Goal: Task Accomplishment & Management: Manage account settings

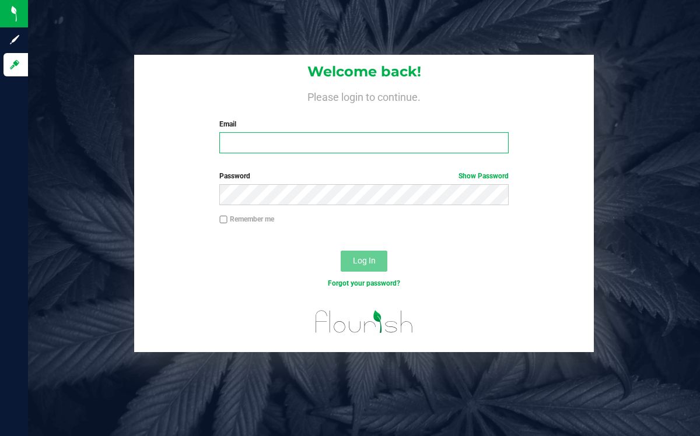
type input "[EMAIL_ADDRESS][DOMAIN_NAME]"
click at [257, 136] on input "[EMAIL_ADDRESS][DOMAIN_NAME]" at bounding box center [363, 142] width 289 height 21
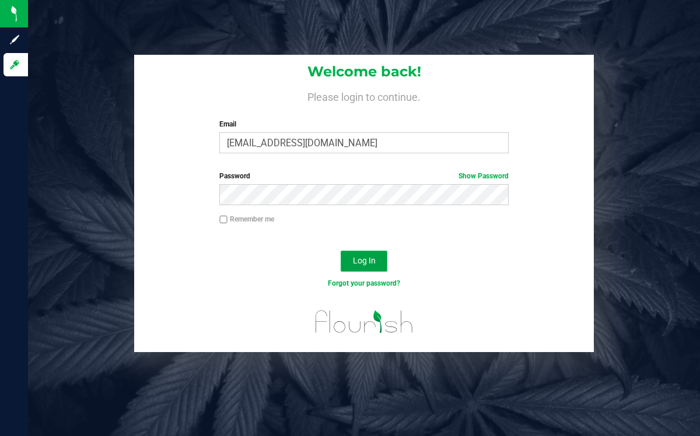
click at [356, 265] on span "Log In" at bounding box center [364, 260] width 23 height 9
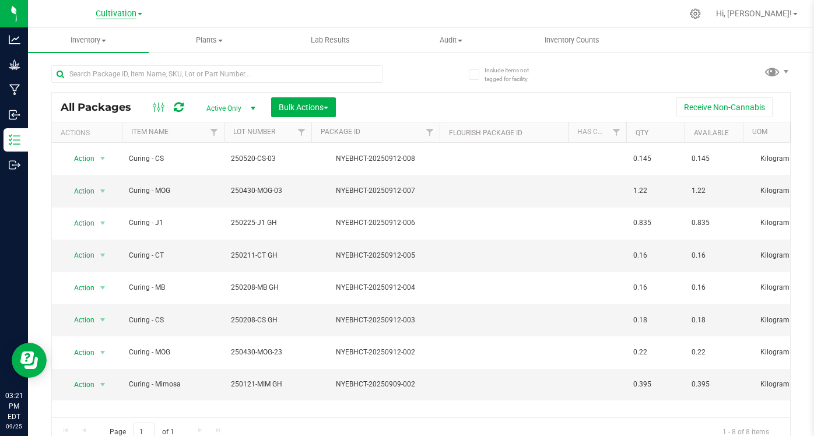
click at [108, 13] on span "Cultivation" at bounding box center [116, 14] width 41 height 10
click at [66, 38] on link "Cultivation" at bounding box center [119, 41] width 170 height 16
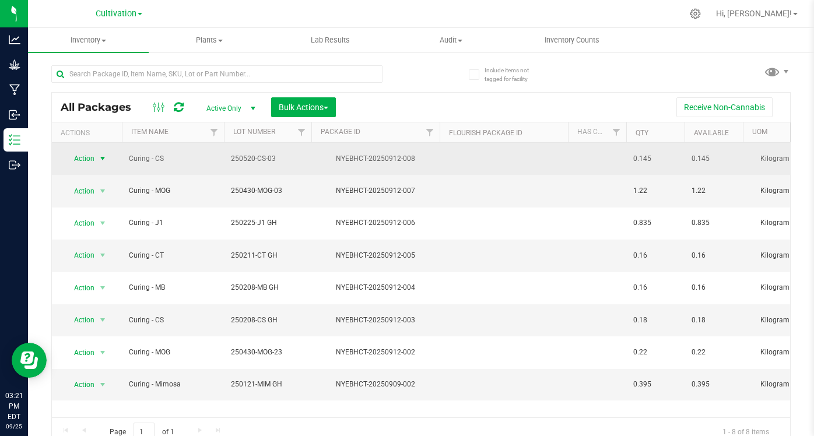
click at [101, 157] on span "select" at bounding box center [102, 158] width 9 height 9
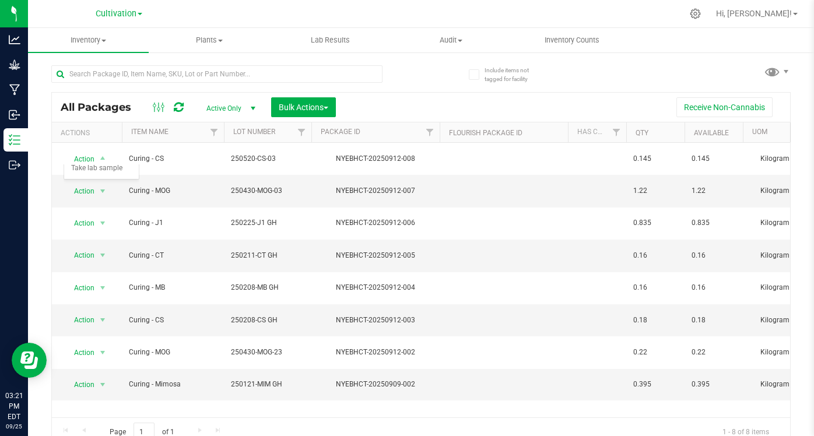
click at [432, 91] on div "All Packages Active Only Active Only Lab Samples Locked All Bulk Actions Add to…" at bounding box center [421, 250] width 740 height 392
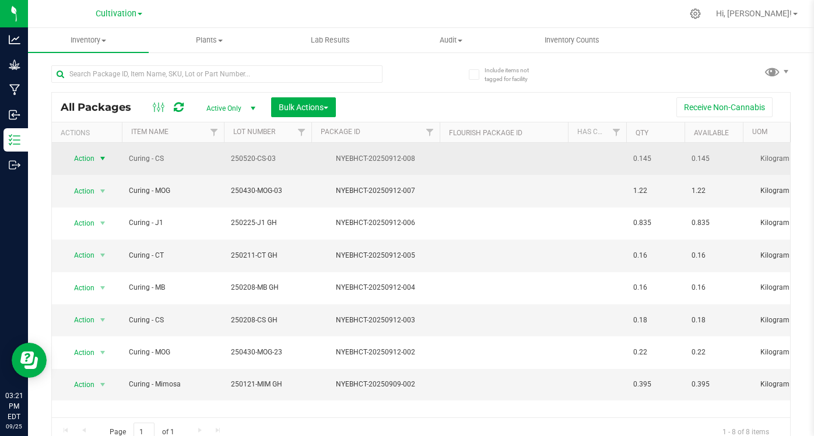
click at [103, 156] on span "select" at bounding box center [102, 158] width 9 height 9
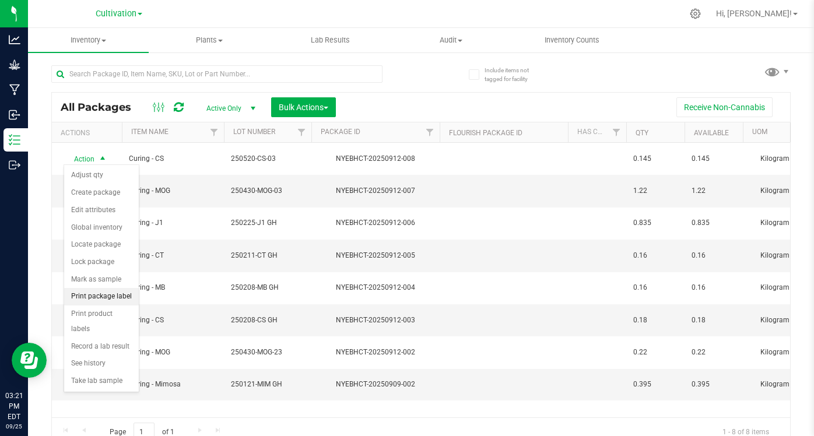
click at [92, 297] on li "Print package label" at bounding box center [101, 296] width 75 height 17
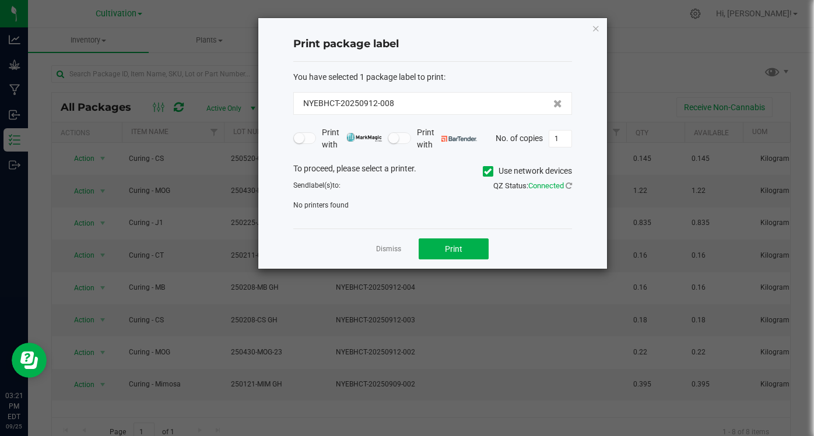
click at [485, 171] on icon at bounding box center [488, 171] width 8 height 0
click at [0, 0] on input "Use network devices" at bounding box center [0, 0] width 0 height 0
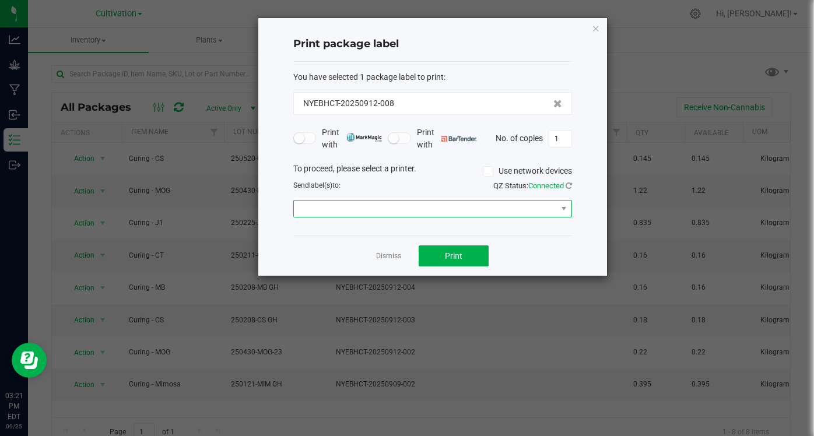
click at [394, 203] on span at bounding box center [425, 209] width 263 height 16
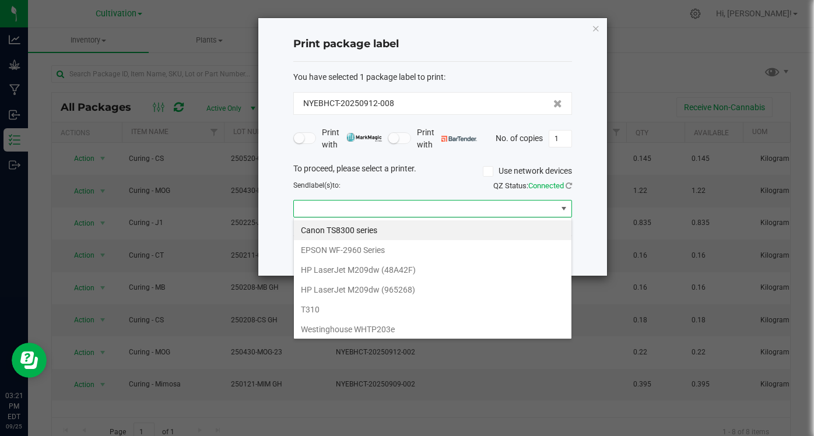
scroll to position [17, 279]
click at [334, 327] on WHTP203e "Westinghouse WHTP203e" at bounding box center [433, 330] width 278 height 20
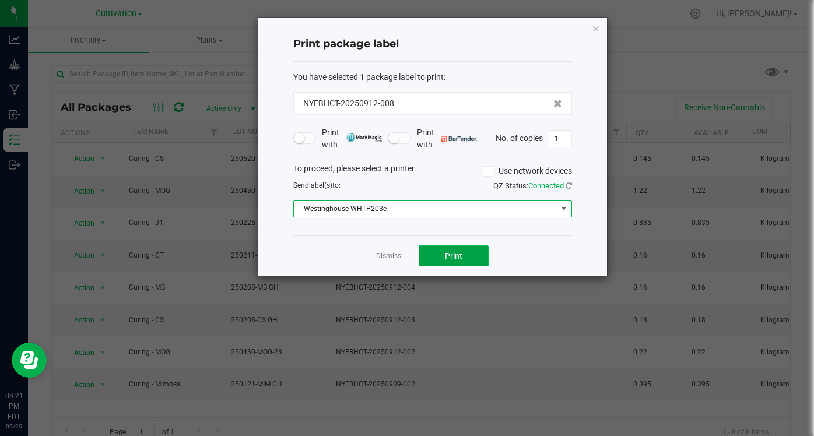
click at [469, 256] on button "Print" at bounding box center [454, 256] width 70 height 21
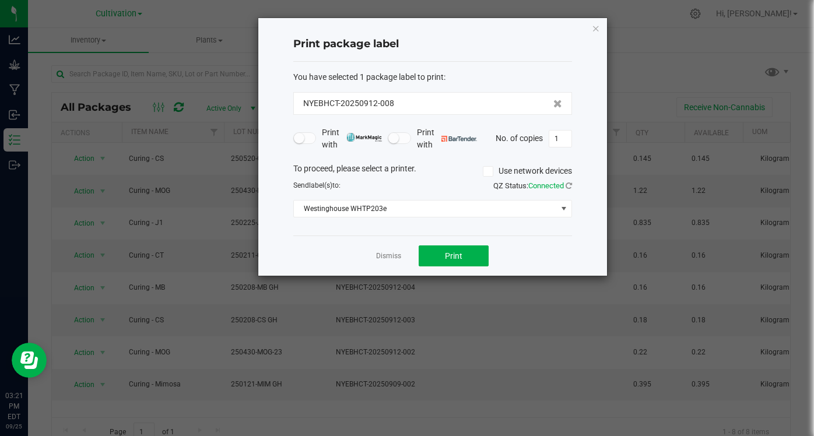
click at [537, 255] on div "Dismiss Print" at bounding box center [432, 256] width 279 height 40
click at [464, 254] on button "Print" at bounding box center [454, 256] width 70 height 21
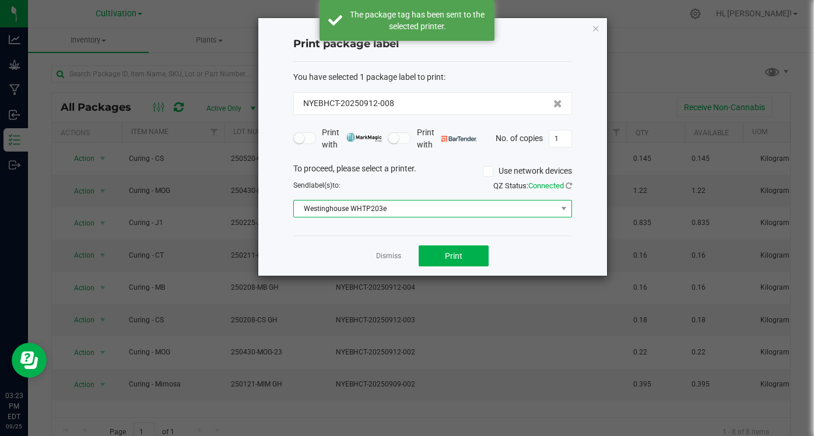
click at [539, 206] on span "Westinghouse WHTP203e" at bounding box center [425, 209] width 263 height 16
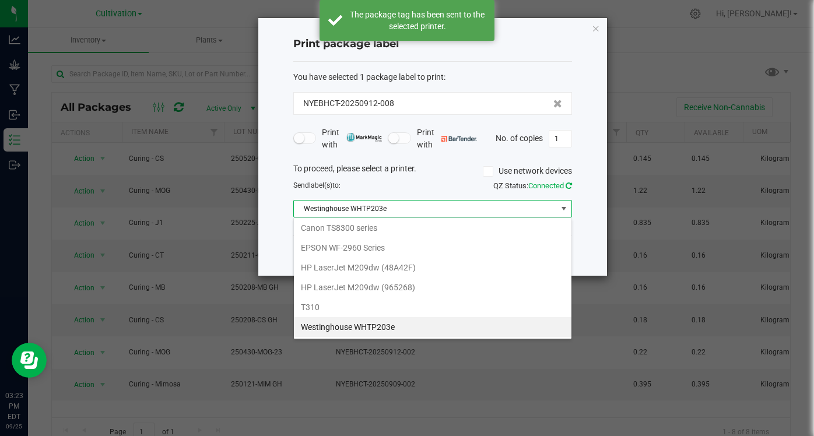
click at [570, 185] on icon at bounding box center [569, 186] width 6 height 8
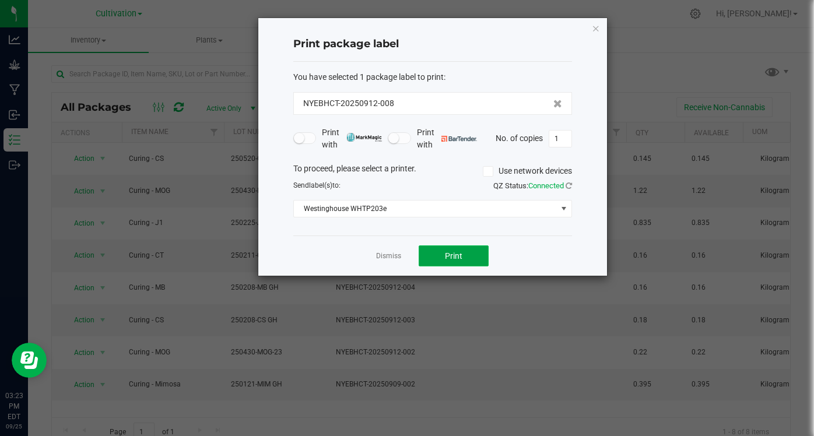
click at [448, 256] on span "Print" at bounding box center [453, 255] width 17 height 9
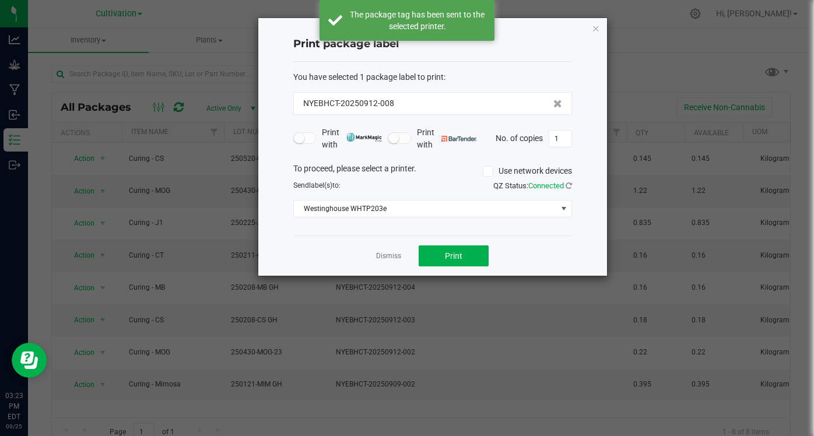
click at [536, 238] on div "Dismiss Print" at bounding box center [432, 256] width 279 height 40
click at [514, 207] on span "Westinghouse WHTP203e" at bounding box center [425, 209] width 263 height 16
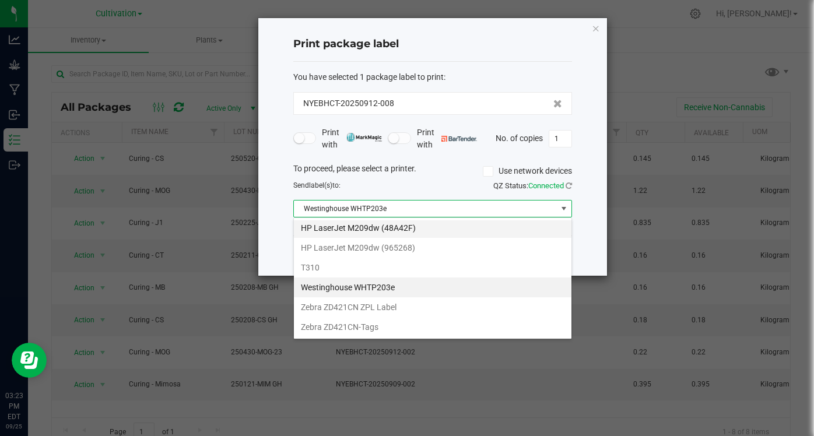
scroll to position [0, 0]
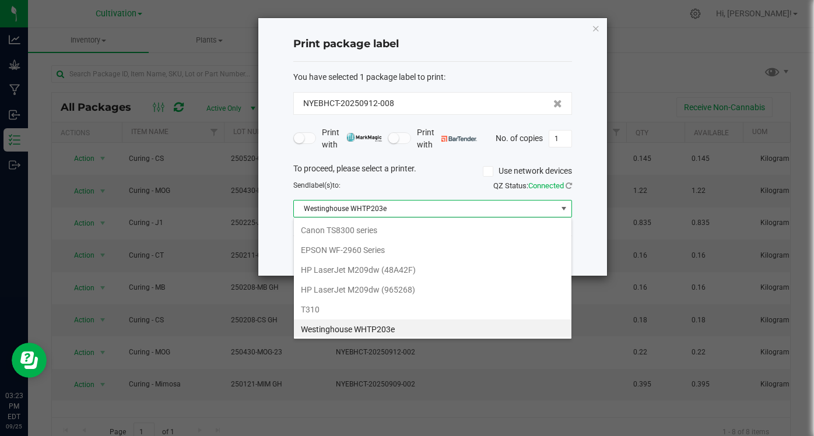
click at [592, 219] on div "Print package label You have selected 1 package label to print : NYEBHCT-202509…" at bounding box center [432, 147] width 349 height 258
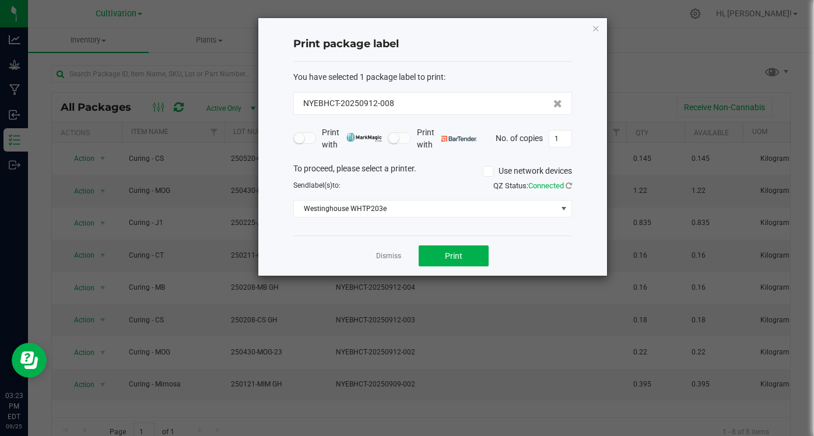
click at [511, 48] on h4 "Print package label" at bounding box center [432, 44] width 279 height 15
click at [597, 30] on icon "button" at bounding box center [596, 28] width 8 height 14
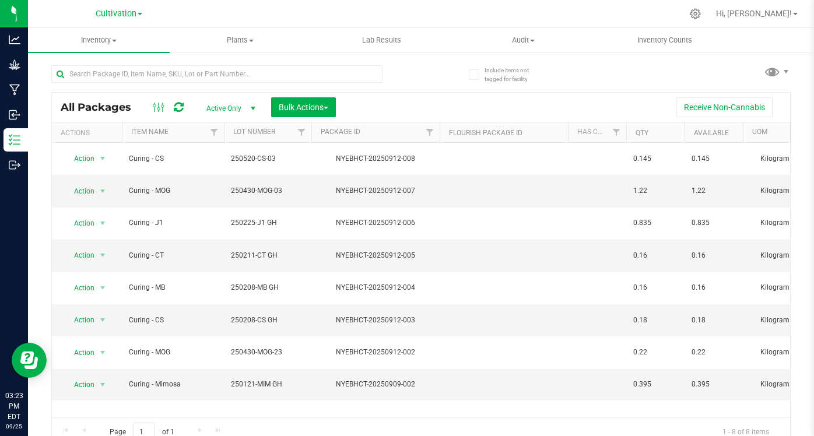
click at [442, 12] on div at bounding box center [446, 13] width 474 height 23
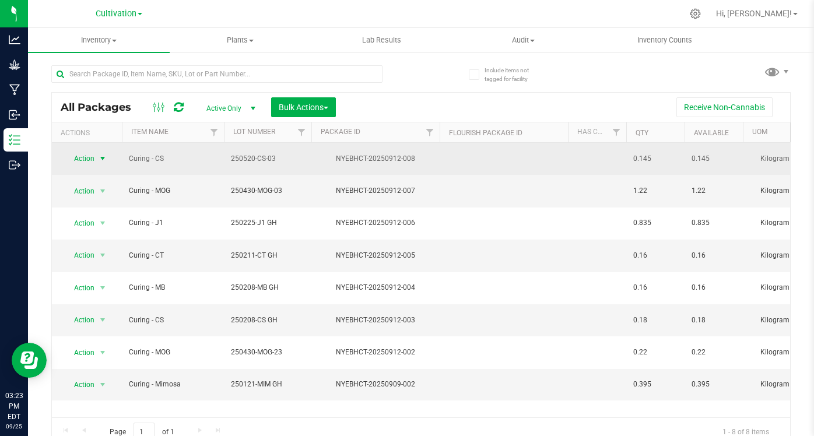
click at [104, 155] on span "select" at bounding box center [102, 158] width 9 height 9
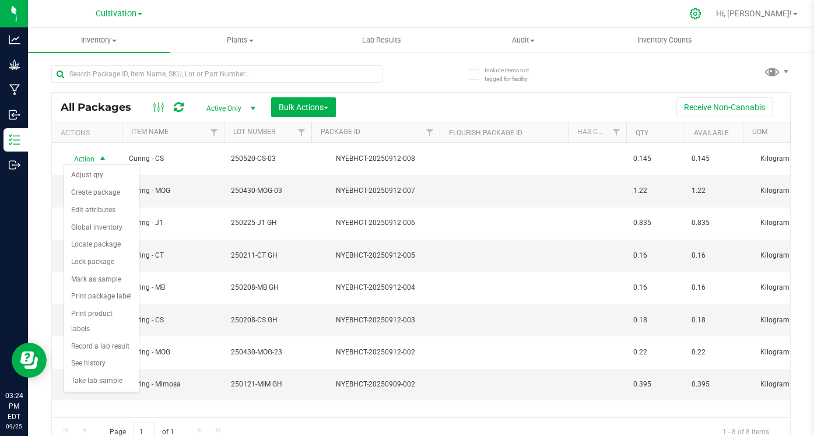
click at [702, 14] on icon at bounding box center [695, 14] width 12 height 12
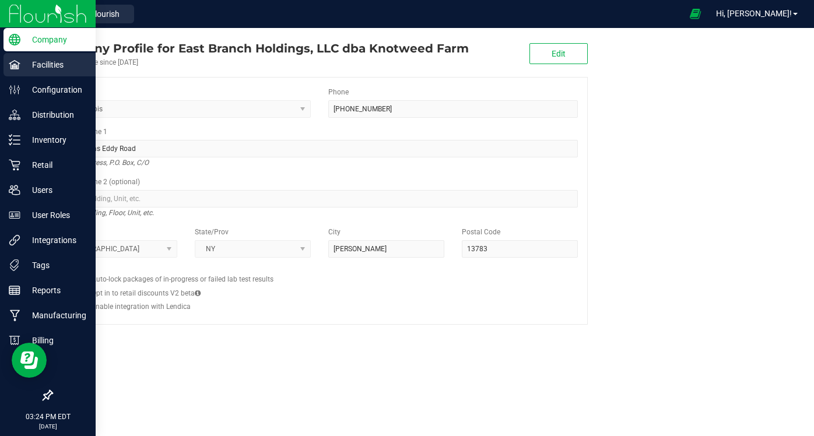
click at [50, 62] on p "Facilities" at bounding box center [55, 65] width 70 height 14
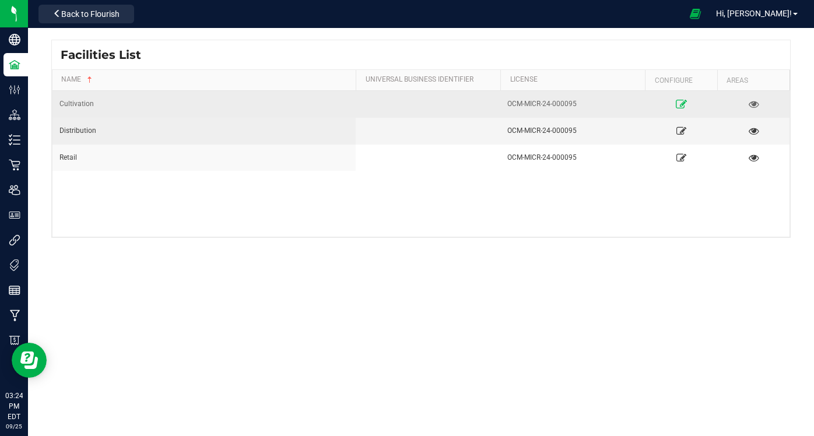
click at [680, 101] on icon at bounding box center [681, 104] width 11 height 8
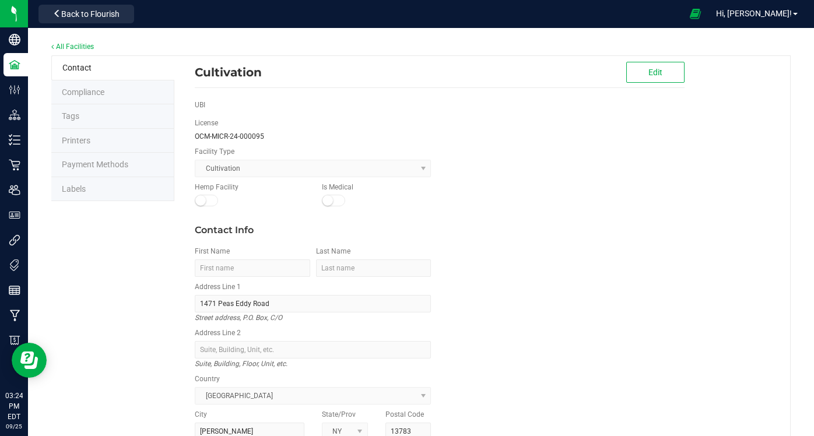
click at [73, 114] on span "Tags" at bounding box center [70, 115] width 17 height 9
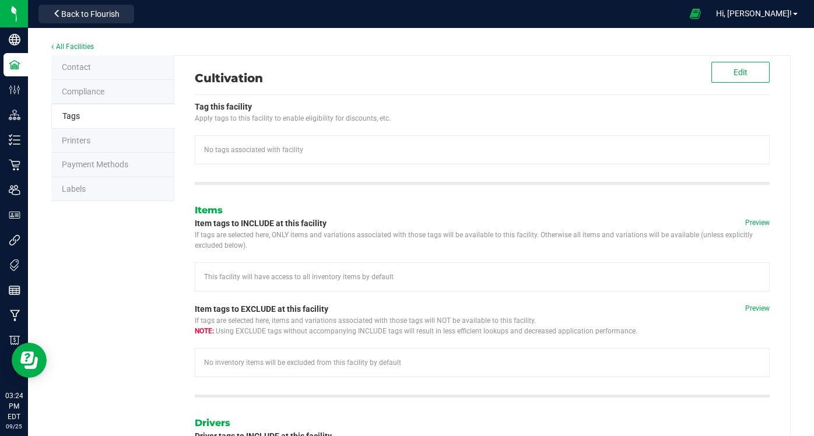
click at [77, 184] on span "Labels" at bounding box center [74, 188] width 24 height 9
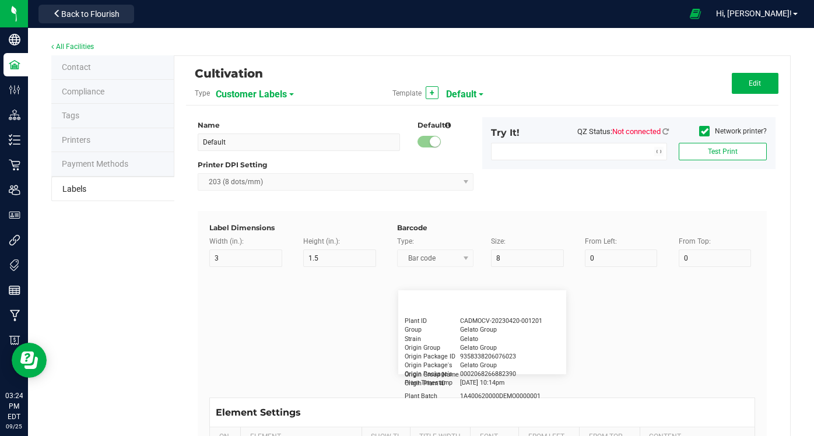
type input "2.25"
type input "1.25"
type input "20"
type input "5"
type input "Customer"
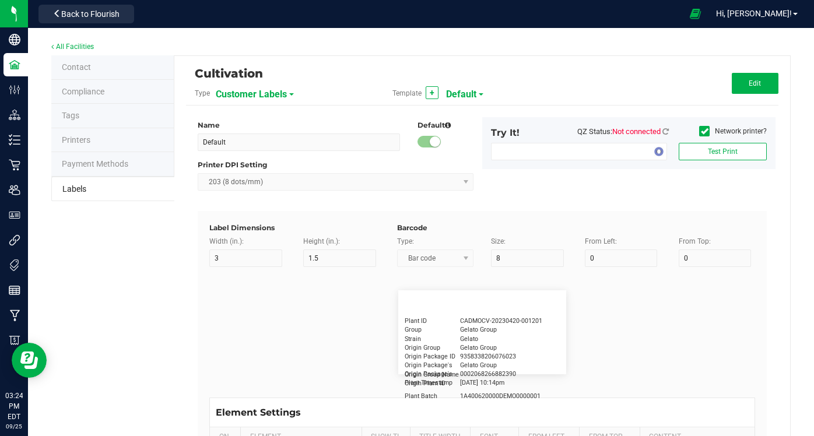
type input "15"
type input "5"
type input "Firstname Lastname"
type input "Product"
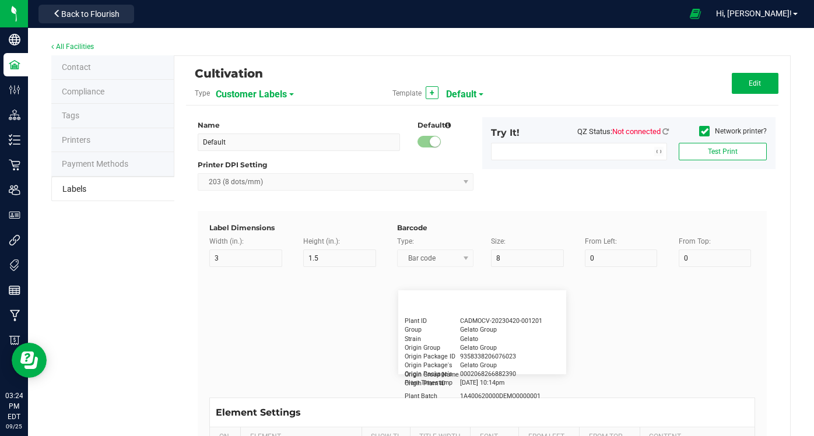
type input "15"
type input "5"
type input "10"
type input "GSC Oil Tincture"
type input "Qty"
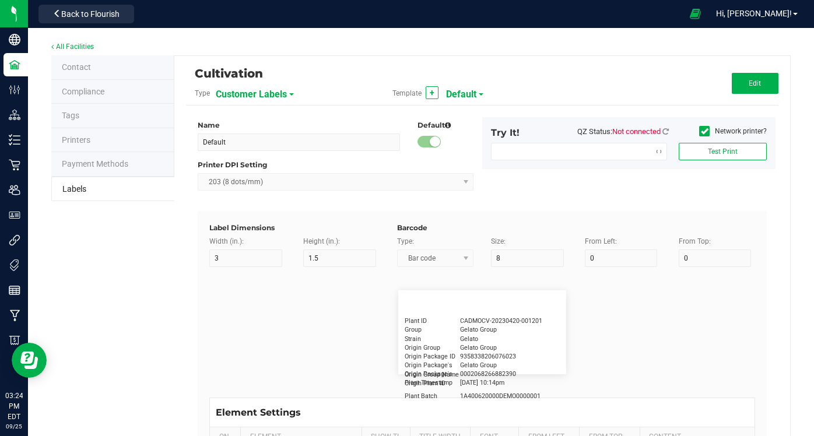
type input "5"
type input "15"
type input "3 ea"
type input "Physician"
type input "15"
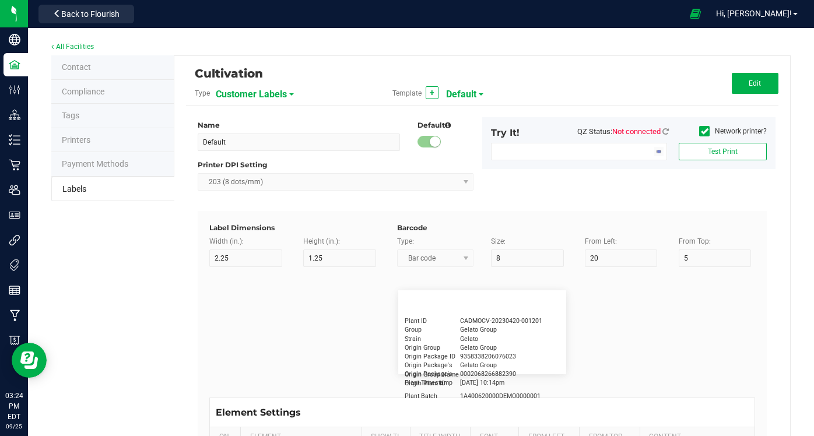
type input "5"
type input "Docfirst Doclast, MD."
type input "Order Date"
type input "15"
type input "5"
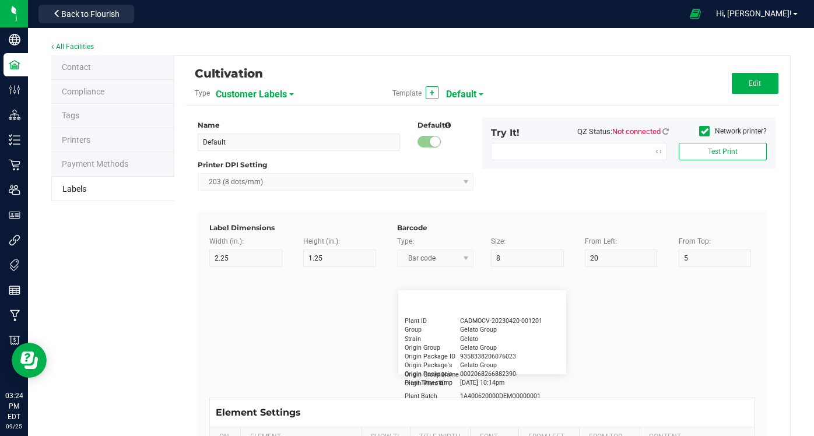
type input "25"
type input "4/20/2019 1:17 pm"
type input "Package ID"
type input "15"
type input "5"
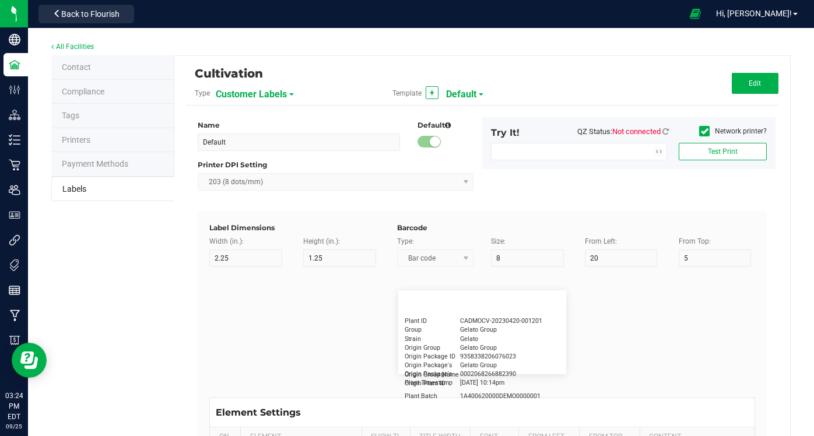
type input "10"
type input "CADMODS-20230420-096"
type input "Lot Number"
type input "15"
type input "5"
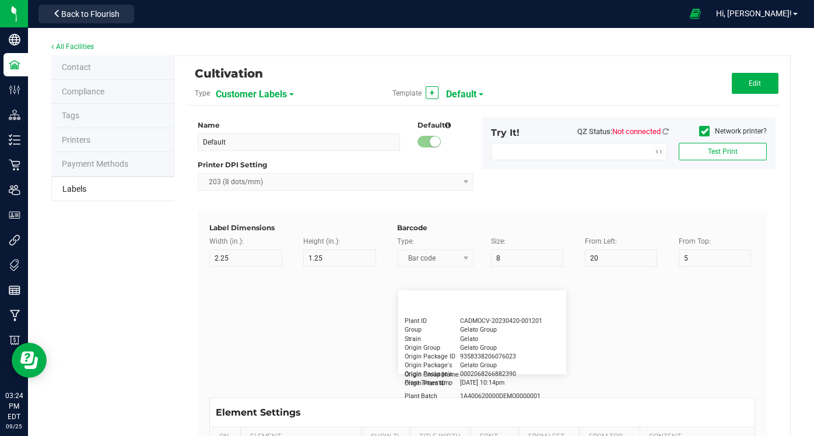
type input "10"
type input "LOTPXGDP-0912"
type input "Warning"
type input "15"
type input "5"
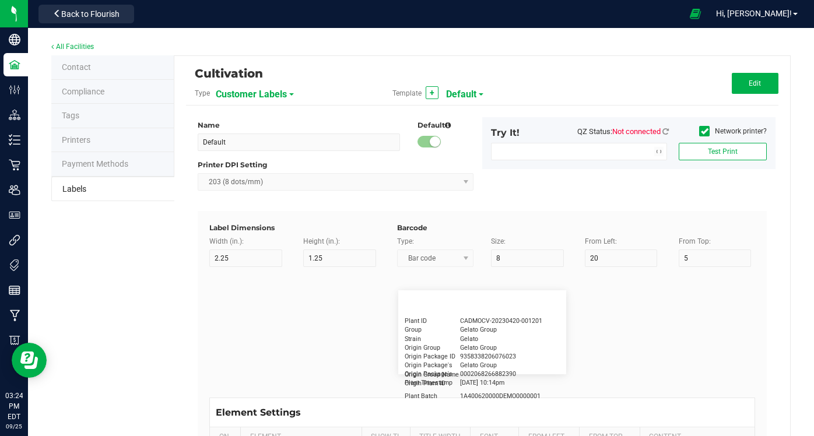
type input "30"
type input "Type Warning Here"
type input "Brand"
type input "15"
type input "5"
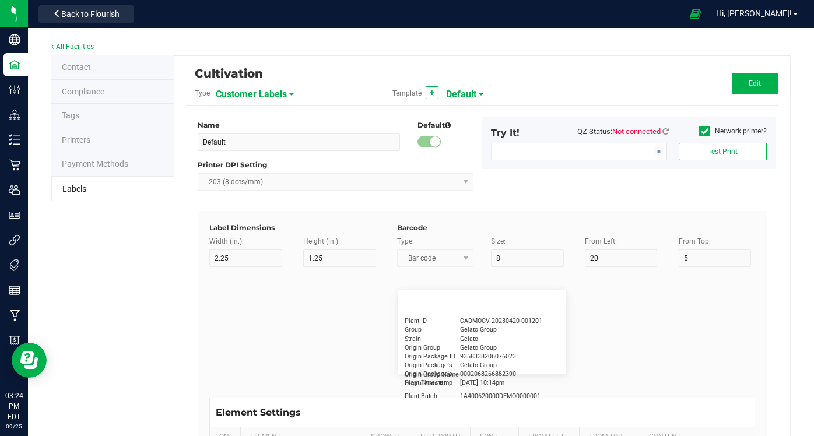
type input "30"
type input "Cannabis Co."
type input "NDC Number"
type input "15"
type input "5"
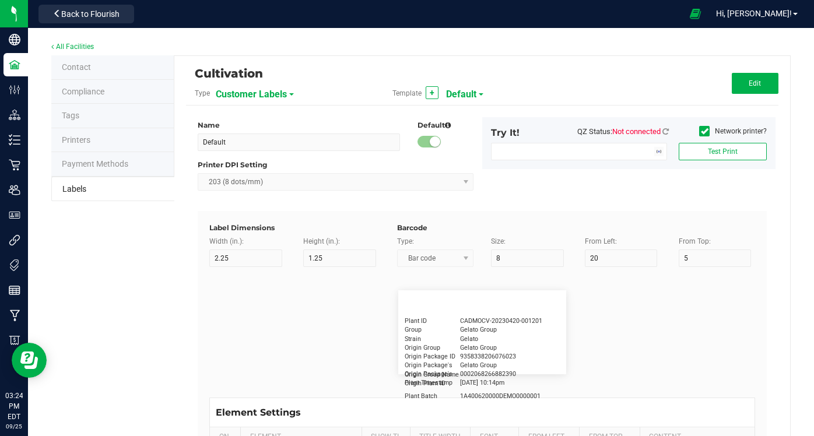
type input "30"
type input "0777-3105-02"
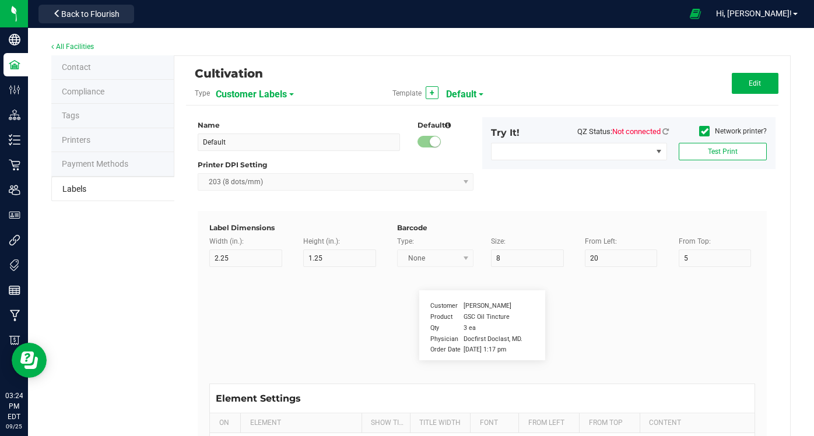
click at [268, 96] on span "Customer Labels" at bounding box center [251, 95] width 71 height 20
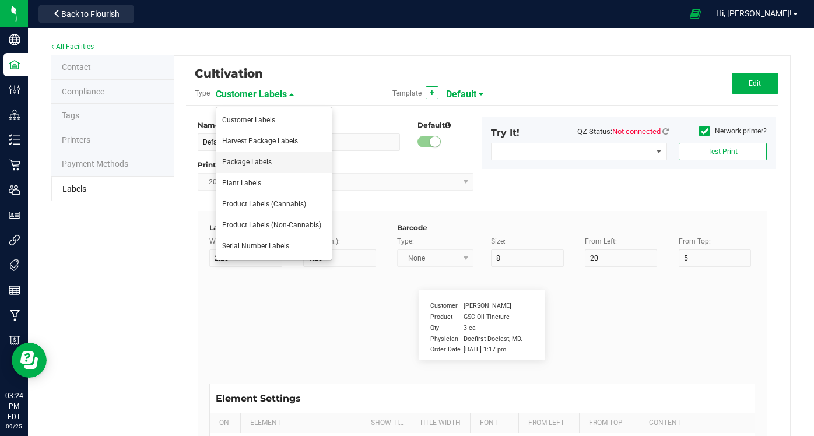
click at [258, 162] on span "Package Labels" at bounding box center [247, 162] width 50 height 8
type input "4"
type input "3"
type input "12"
type input "25"
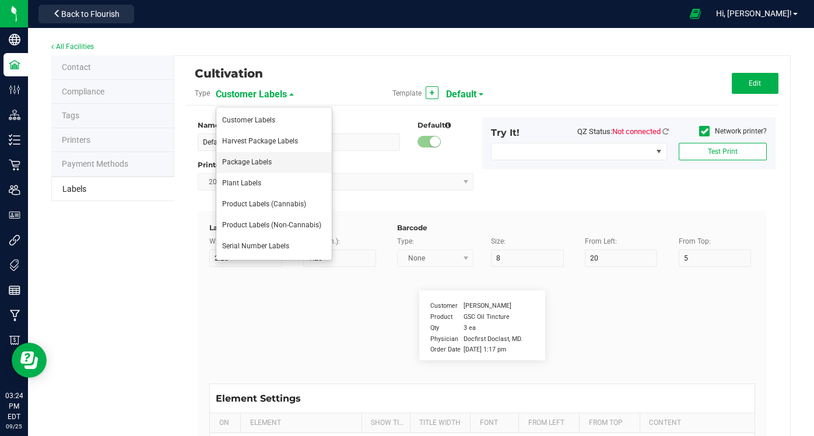
type input "53"
type input "Package ID"
type input "25"
type input "10"
type input "6"
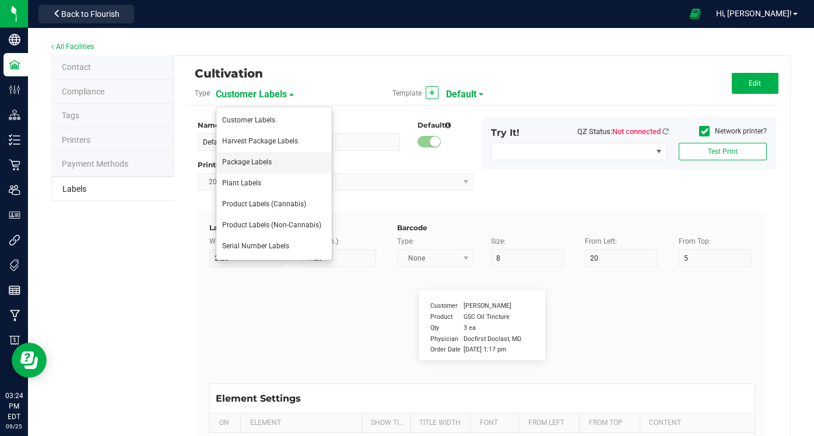
type input "CADMODS-20200420-096"
type input "SKU Name"
type input "25"
type input "10"
type input "6"
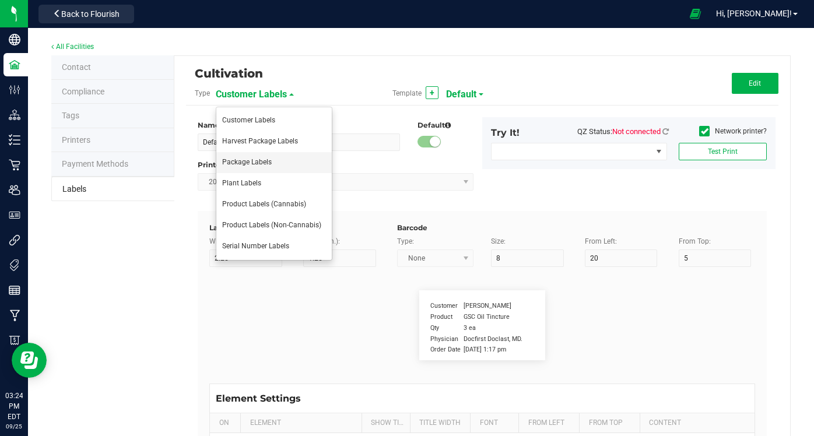
type input "Gelato Pen"
type input "Strain"
type input "25"
type input "10"
type input "6"
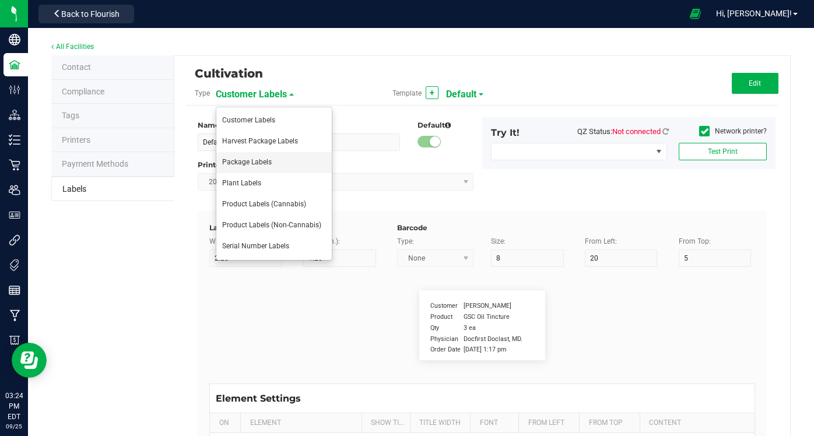
type input "Gelato"
type input "Size"
type input "25"
type input "10"
type input "6"
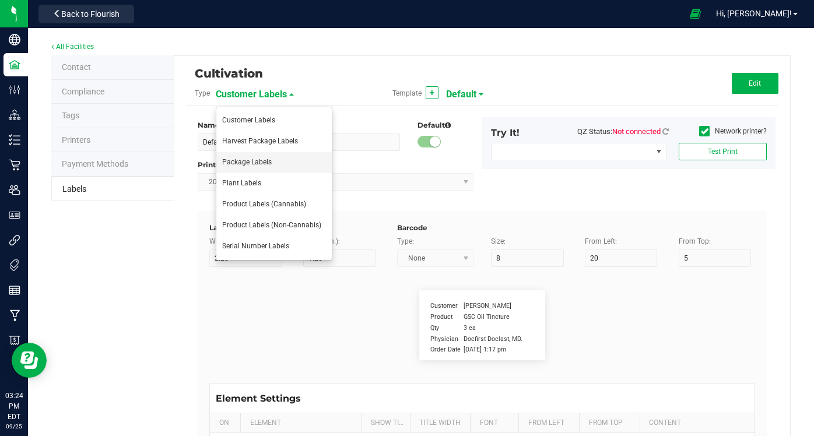
type input "44 ea"
type input "Package Date"
type input "25"
type input "10"
type input "6"
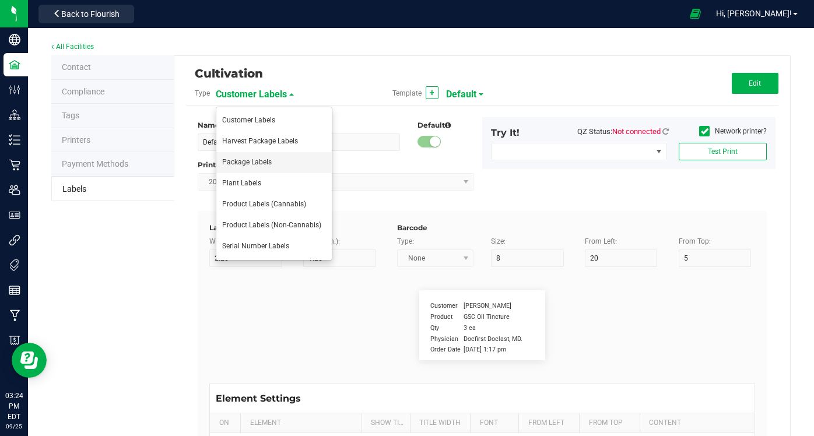
type input "4/20/2019 10:14pm"
type input "Lot Number"
type input "25"
type input "10"
type input "6"
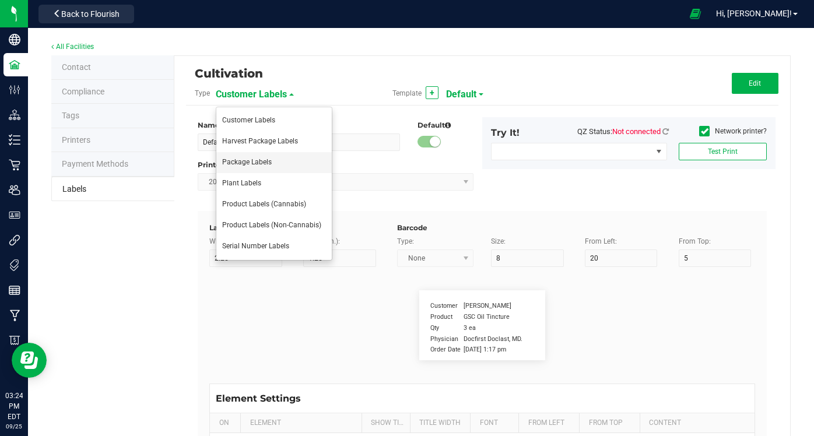
type input "30"
type input "LOT918234"
type input "Harvest"
type input "25"
type input "10"
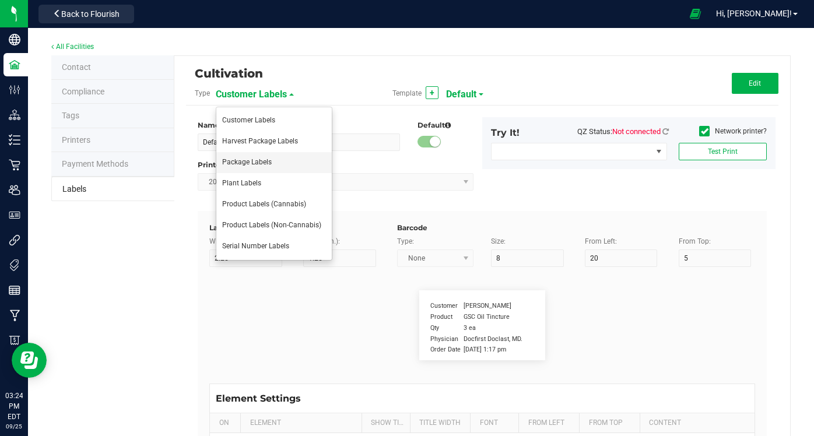
type input "6"
type input "35"
type input "GELATO-20230420"
type input "Harvest Date"
type input "25"
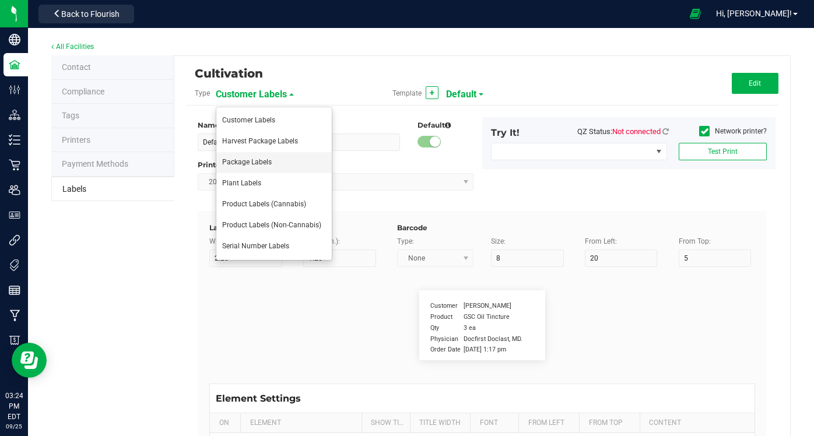
type input "10"
type input "6"
type input "40"
type input "2023-04-20"
type input "10"
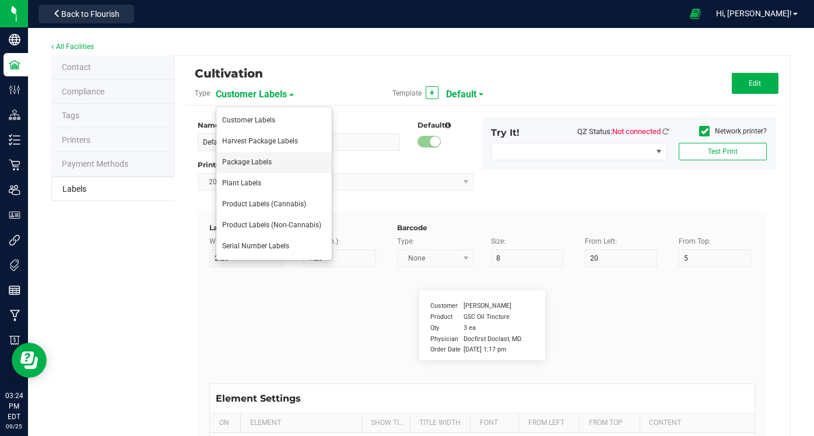
type input "13"
type input "33"
type input "69"
type input "Knotweed Farm"
type input "SKU"
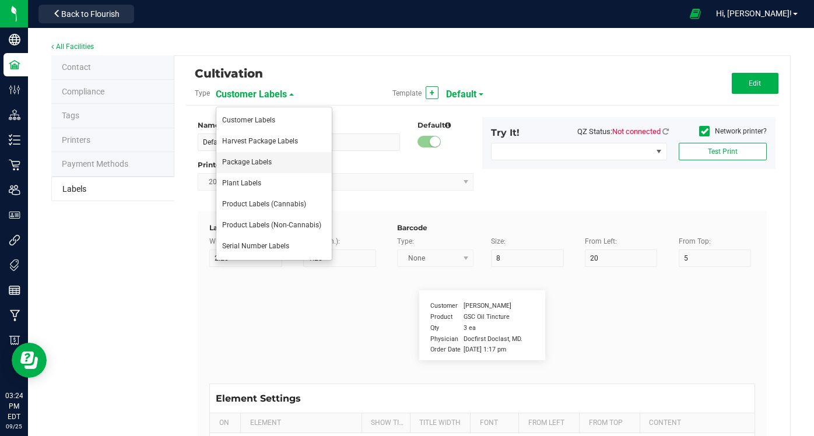
type input "25"
type input "10"
type input "42P017"
type input "Ref Field 1"
type input "25"
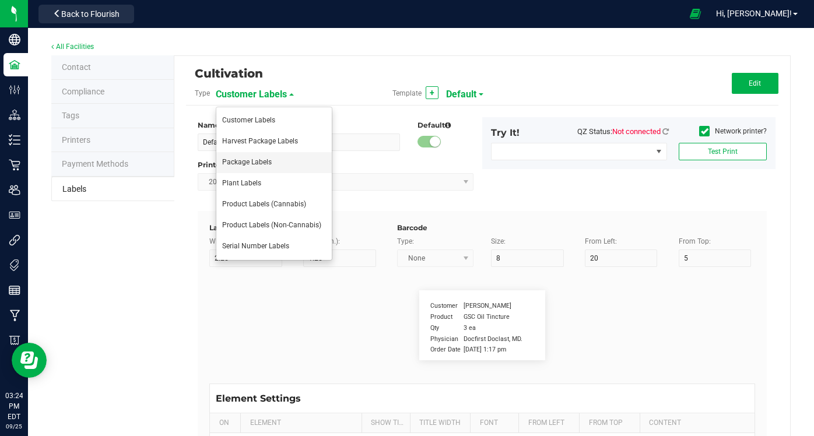
type input "10"
type input "35"
type input "Ref Field 1 Value"
type input "Ref Field 2"
type input "25"
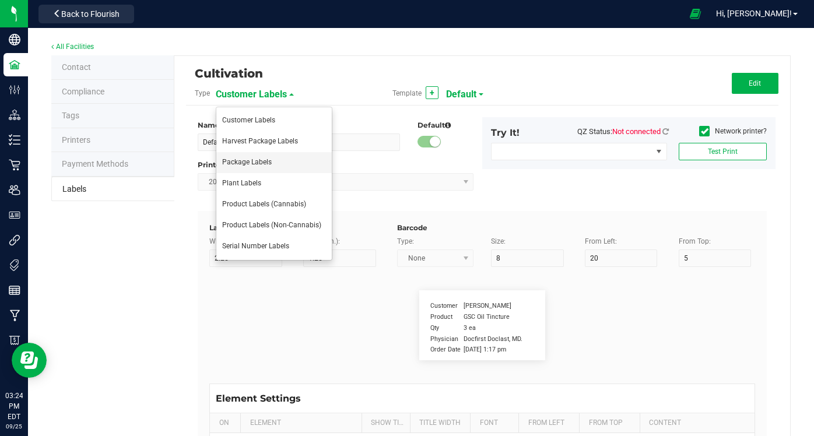
type input "10"
type input "35"
type input "Ref Field 2 Value"
type input "Ref Field 3"
type input "25"
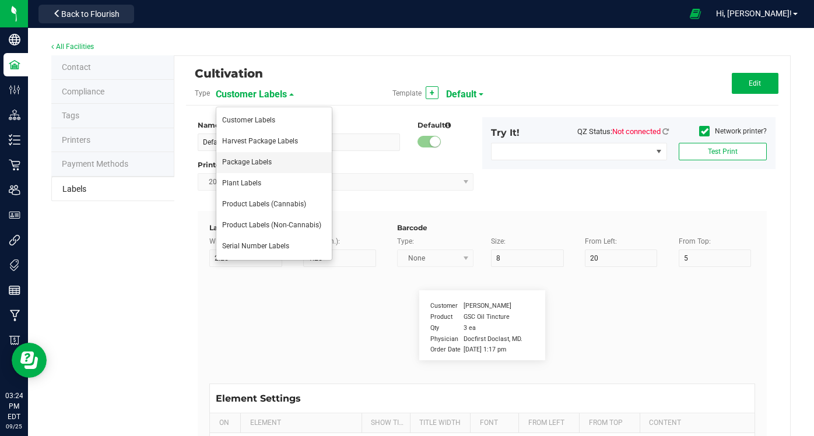
type input "10"
type input "35"
type input "Ref Field 3 Value"
type input "Item Ref Field 1"
type input "25"
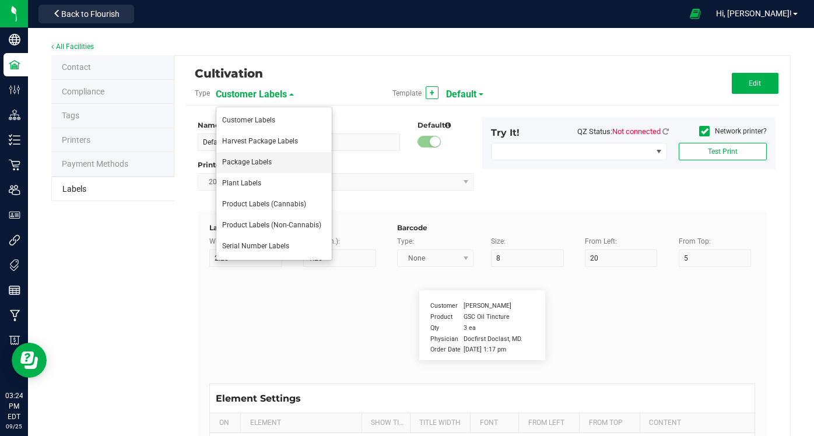
type input "10"
type input "35"
type input "Item Ref Field 1 Value"
type input "Item Ref Field 2"
type input "25"
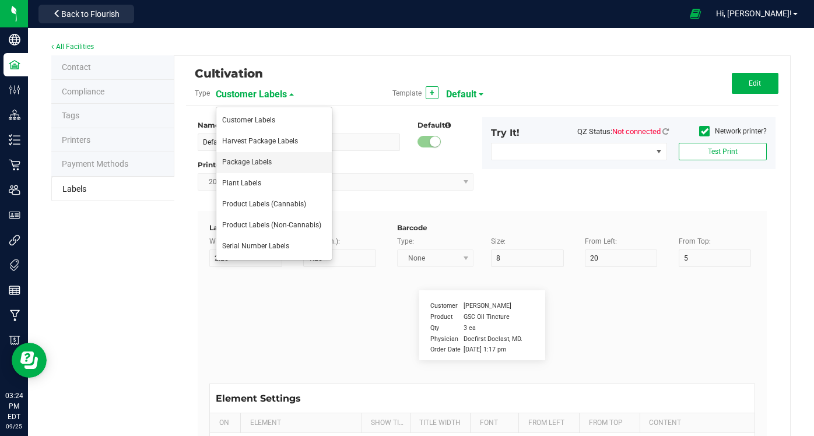
type input "10"
type input "35"
type input "Item Ref Field 2 Value"
type input "Item Ref Field 3"
type input "25"
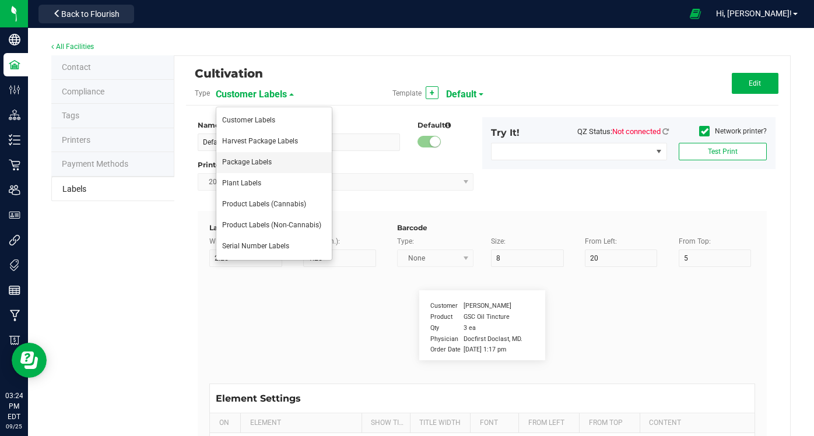
type input "10"
type input "35"
type input "Item Ref Field 3 Value"
type input "Item Ref Field 4"
type input "25"
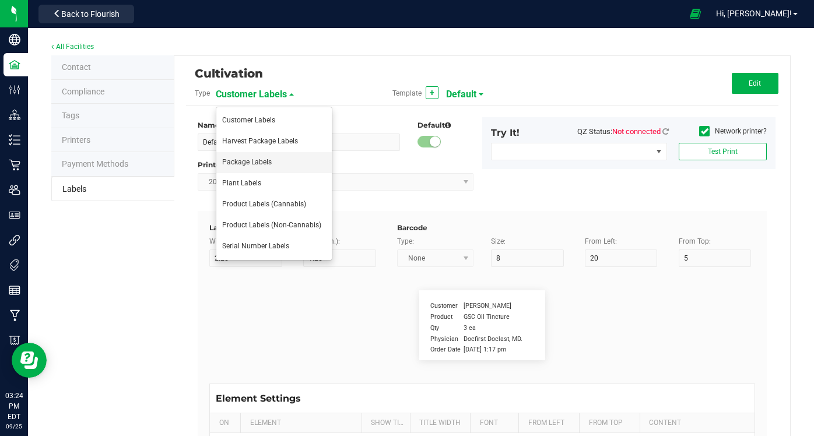
type input "10"
type input "35"
type input "Item Ref Field 4 Value"
type input "Item Ref Field 5"
type input "25"
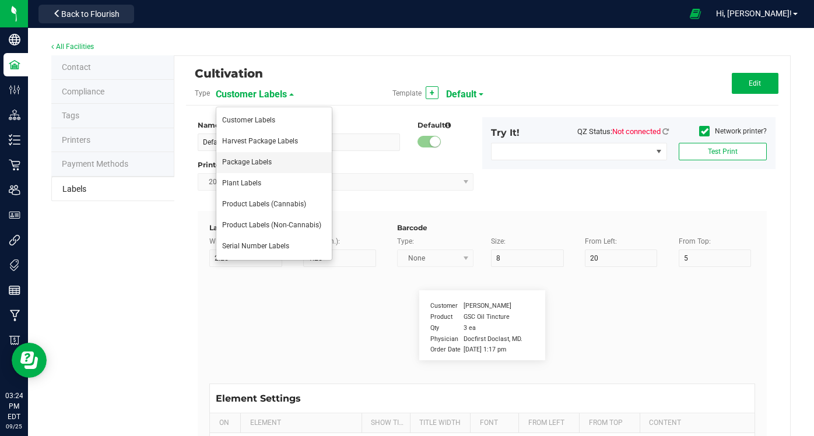
type input "10"
type input "35"
type input "Item Ref Field 5 Value"
type input "NDC Number"
type input "25"
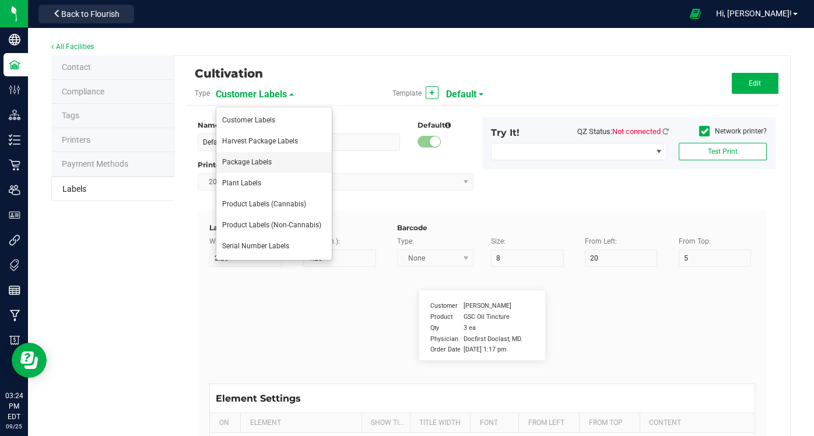
type input "10"
type input "35"
type input "0777-3105-02"
type input "Number of Servings"
type input "25"
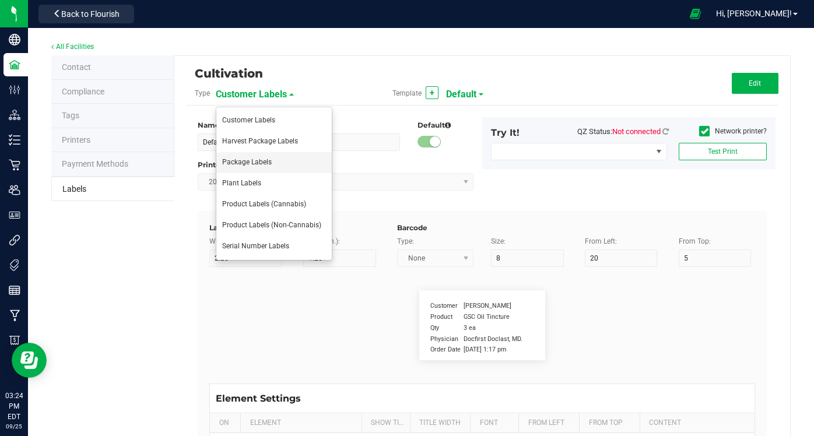
type input "10"
type input "35"
type input "4 servings/item"
type input "Serving Size"
type input "25"
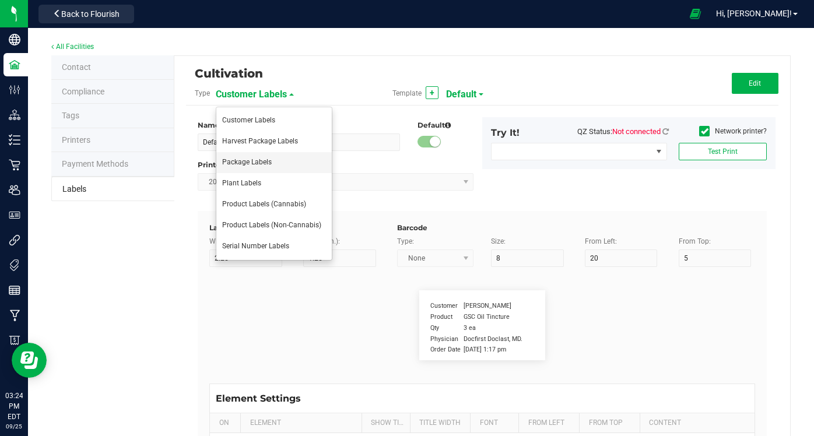
type input "10"
type input "35"
type input "1 cup"
type input "Serving Size (Grams)"
type input "25"
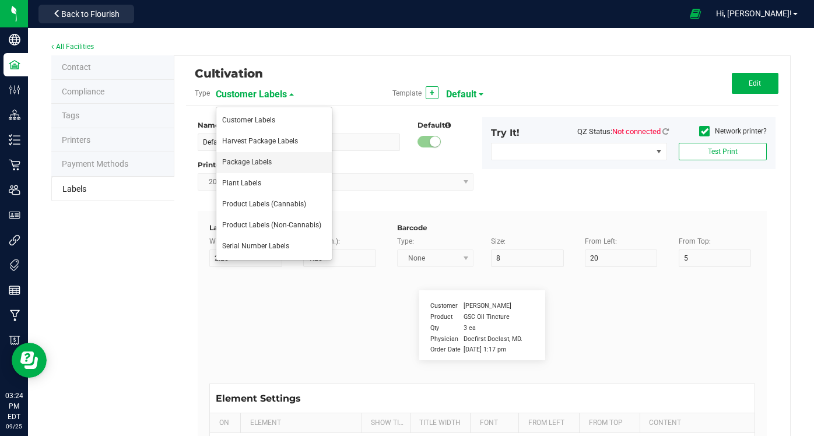
type input "10"
type input "35"
type input "4 g"
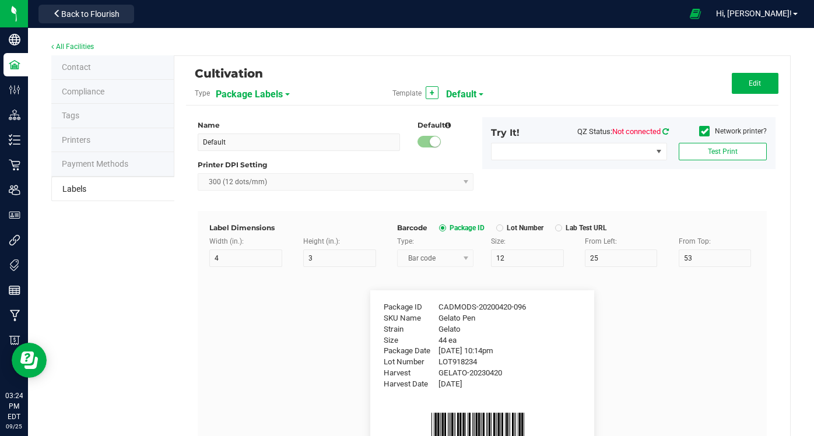
click at [667, 130] on icon at bounding box center [666, 132] width 6 height 8
click at [708, 131] on icon at bounding box center [705, 131] width 8 height 0
click at [0, 0] on input "Network printer?" at bounding box center [0, 0] width 0 height 0
click at [650, 150] on span "Canon TS8300 series" at bounding box center [572, 151] width 160 height 16
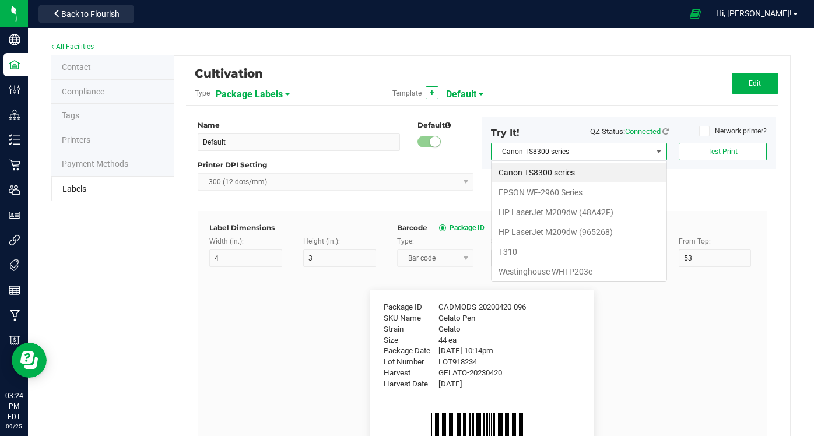
scroll to position [17, 176]
click at [562, 267] on WHTP203e "Westinghouse WHTP203e" at bounding box center [579, 272] width 175 height 20
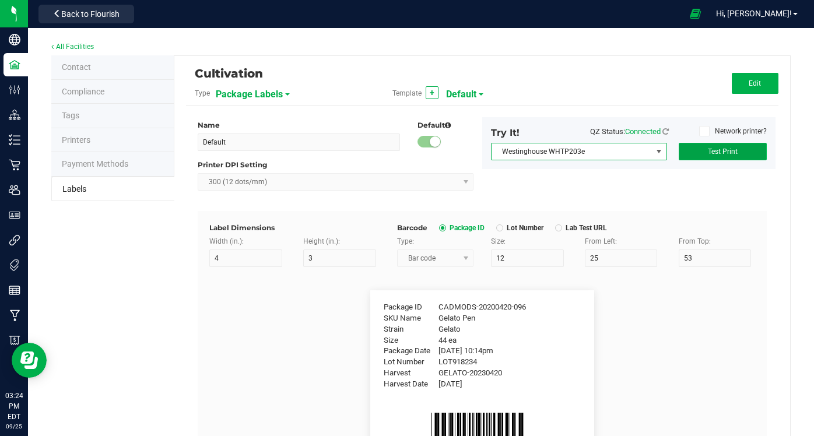
click at [725, 153] on span "Test Print" at bounding box center [723, 152] width 30 height 8
click at [127, 257] on div "Contact Compliance Tags Printers Payment Methods Labels Cultivation Type Packag…" at bounding box center [421, 380] width 740 height 650
click at [128, 260] on div "Contact Compliance Tags Printers Payment Methods Labels Cultivation Type Packag…" at bounding box center [421, 380] width 740 height 650
click at [624, 152] on span "Westinghouse WHTP203e" at bounding box center [572, 151] width 160 height 16
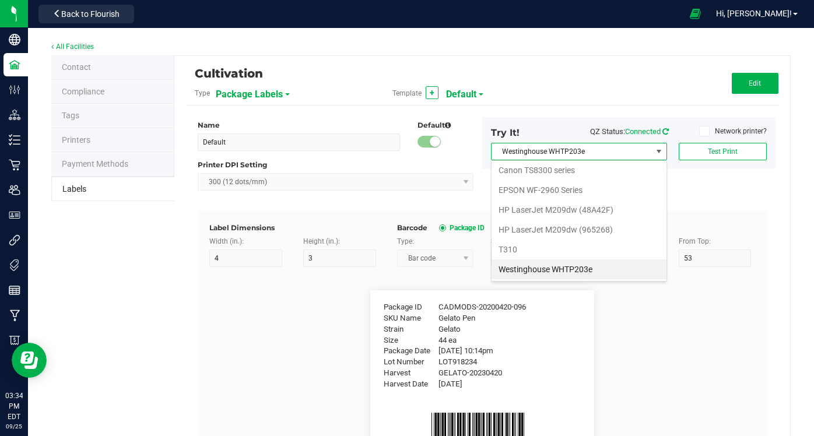
click at [665, 131] on icon at bounding box center [666, 132] width 6 height 8
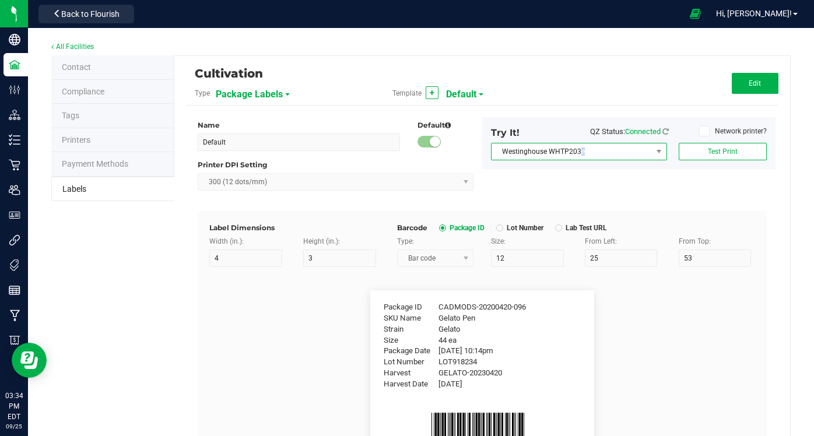
click at [582, 150] on span "Westinghouse WHTP203e" at bounding box center [572, 151] width 160 height 16
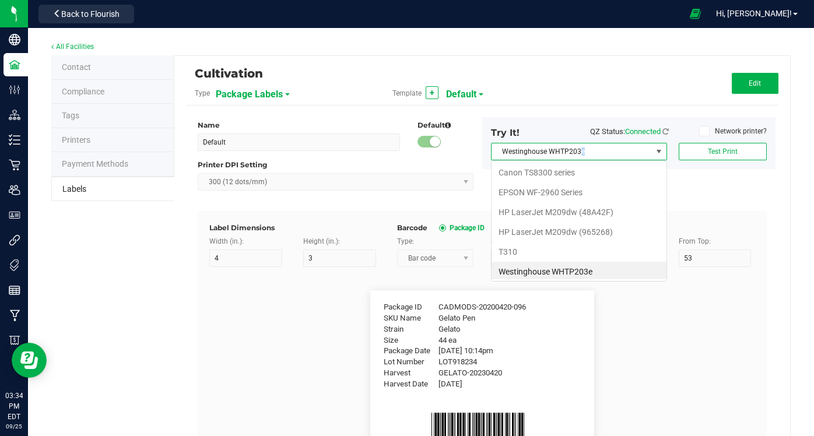
scroll to position [2, 0]
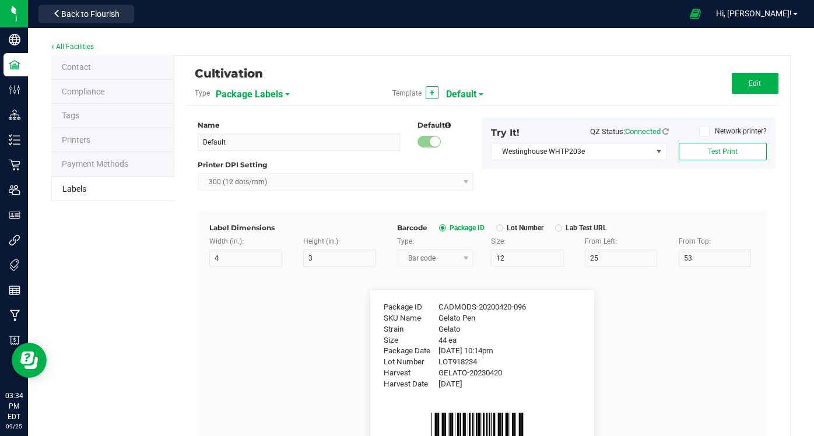
click at [801, 231] on div "All Facilities Contact Compliance Tags Printers Payment Methods Labels Cultivat…" at bounding box center [421, 372] width 786 height 689
click at [737, 153] on span "Test Print" at bounding box center [723, 152] width 30 height 8
click at [136, 280] on div "Contact Compliance Tags Printers Payment Methods Labels Cultivation Type Packag…" at bounding box center [421, 380] width 740 height 650
click at [78, 114] on span "Tags" at bounding box center [70, 115] width 17 height 9
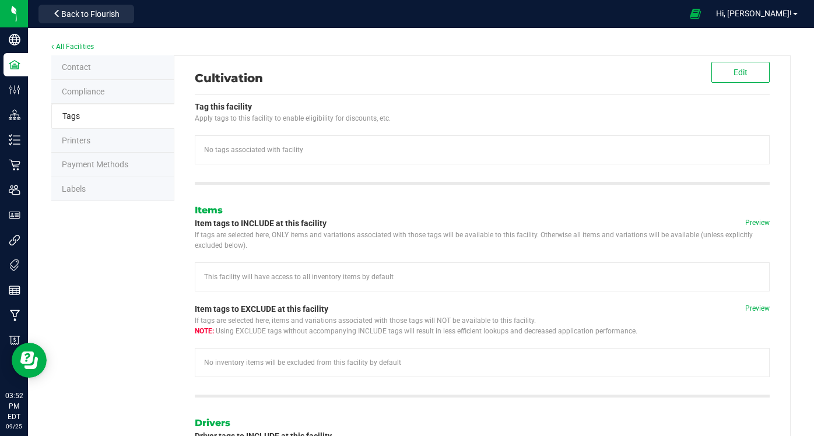
click at [81, 187] on span "Labels" at bounding box center [74, 188] width 24 height 9
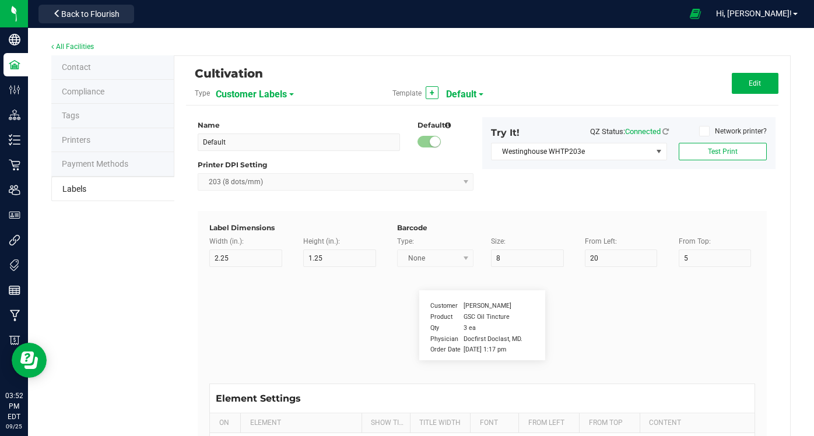
click at [472, 92] on span "Default" at bounding box center [461, 95] width 30 height 20
click at [527, 79] on div "Cultivation" at bounding box center [383, 74] width 377 height 20
click at [282, 94] on span "Customer Labels" at bounding box center [251, 95] width 71 height 20
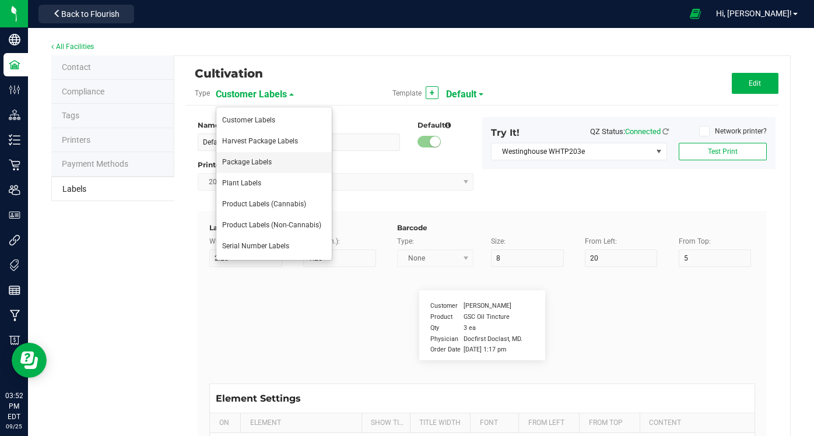
click at [247, 163] on span "Package Labels" at bounding box center [247, 162] width 50 height 8
type input "4"
type input "3"
type input "12"
type input "25"
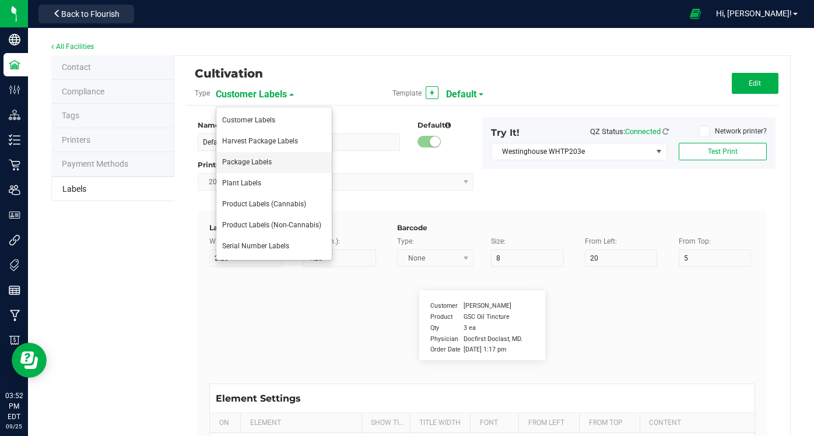
type input "53"
type input "Package ID"
type input "25"
type input "10"
type input "6"
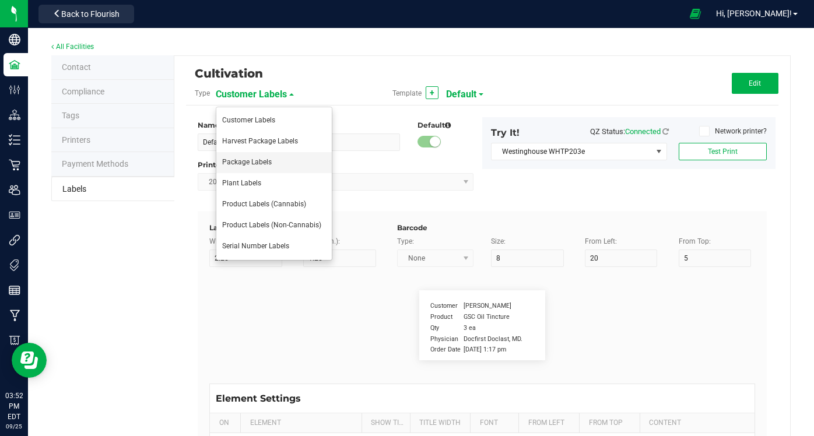
type input "CADMODS-20200420-096"
type input "SKU Name"
type input "25"
type input "10"
type input "6"
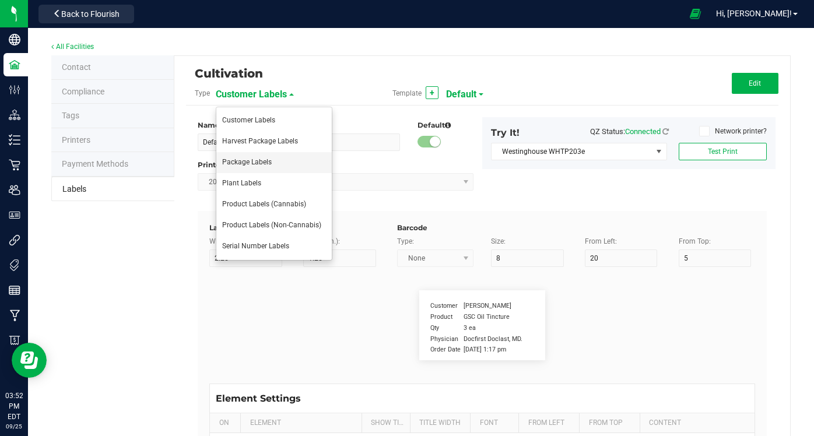
type input "Gelato Pen"
type input "Strain"
type input "25"
type input "10"
type input "6"
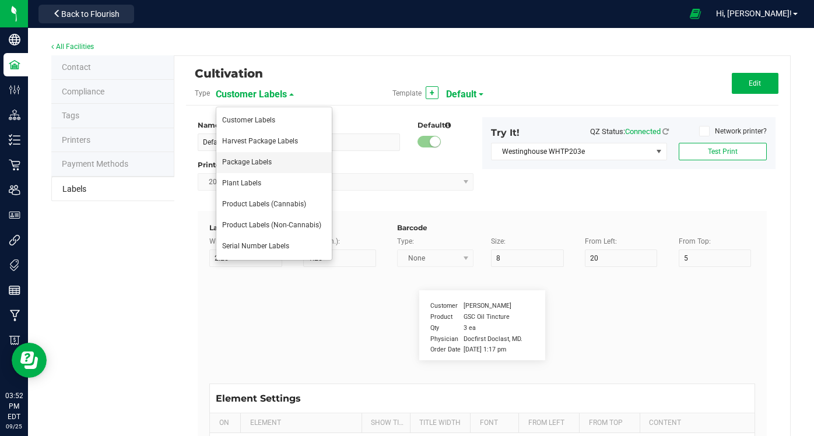
type input "Gelato"
type input "Size"
type input "25"
type input "10"
type input "6"
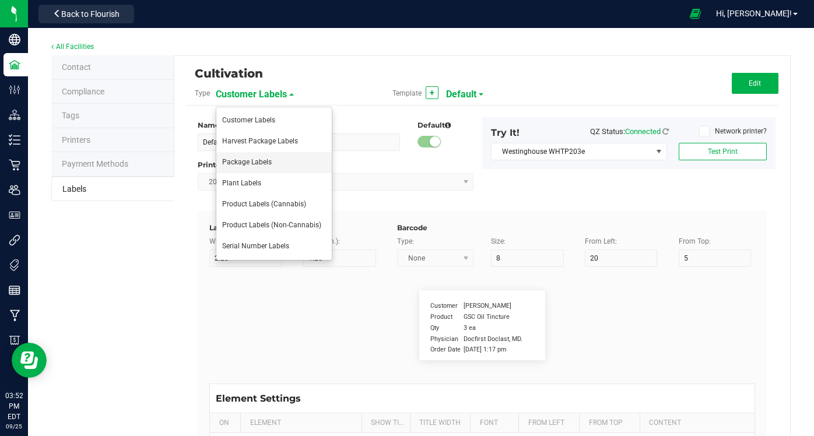
type input "44 ea"
type input "Package Date"
type input "25"
type input "10"
type input "6"
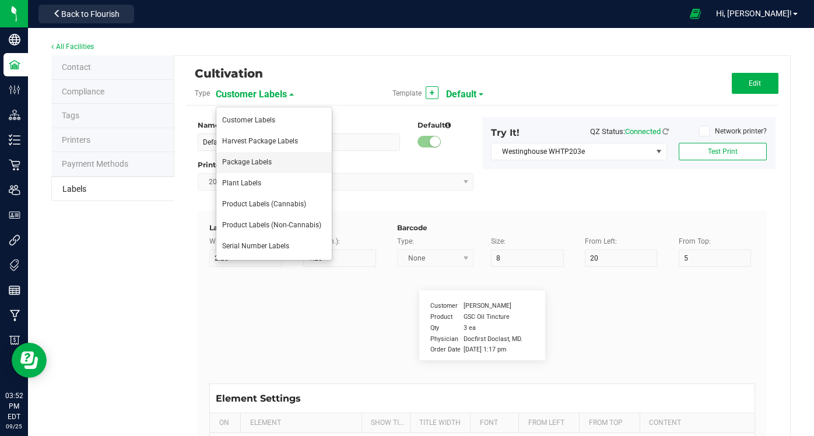
type input "4/20/2019 10:14pm"
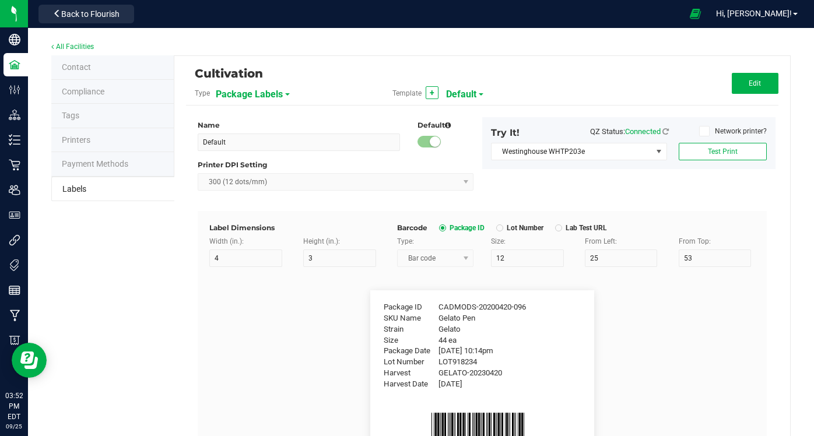
click at [348, 357] on flourish-label-viewer "Package ID CADMODS-20200420-096 SKU Name Gelato Pen Strain Gelato Size 44 ea Pa…" at bounding box center [482, 374] width 546 height 168
click at [665, 130] on icon at bounding box center [666, 132] width 6 height 8
click at [647, 151] on span "Westinghouse WHTP203e" at bounding box center [572, 151] width 160 height 16
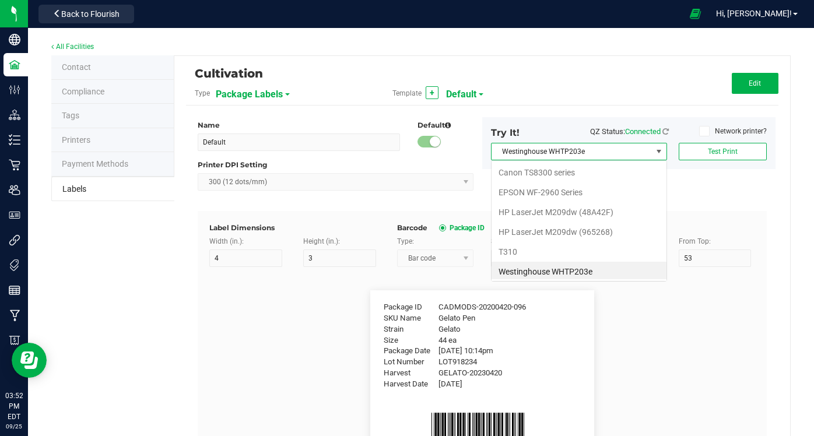
scroll to position [2, 0]
click at [561, 271] on WHTP203e "Westinghouse WHTP203e" at bounding box center [579, 270] width 175 height 20
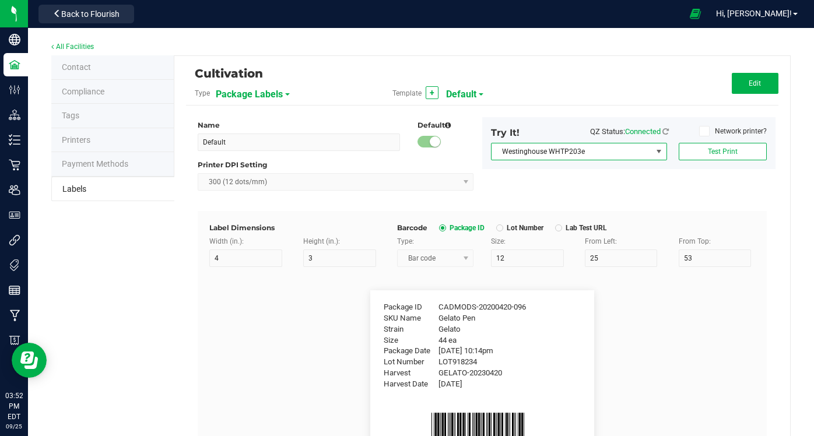
click at [594, 153] on span "Westinghouse WHTP203e" at bounding box center [572, 151] width 160 height 16
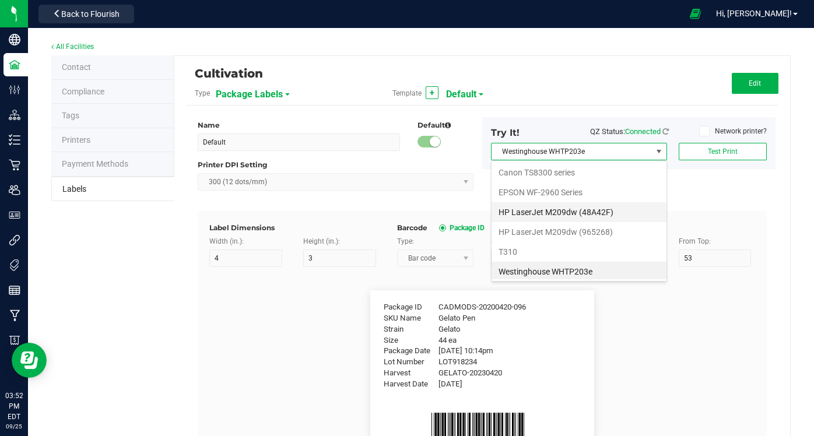
scroll to position [42, 0]
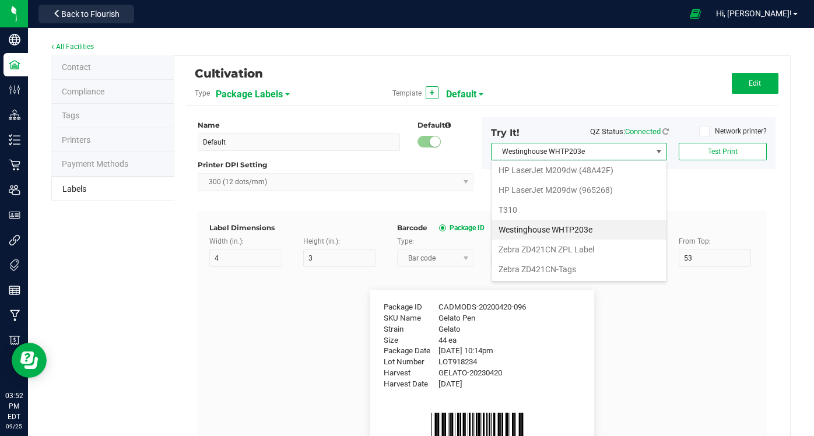
click at [531, 230] on WHTP203e "Westinghouse WHTP203e" at bounding box center [579, 230] width 175 height 20
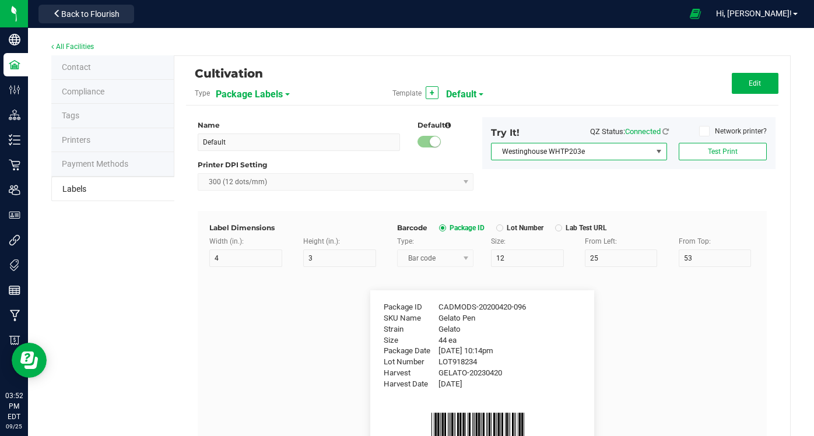
click at [680, 200] on div "Name Default Default Printer DPI Setting 300 (12 dots/mm) Try It! QZ Status: Co…" at bounding box center [482, 164] width 587 height 94
click at [718, 149] on span "Test Print" at bounding box center [723, 152] width 30 height 8
click at [594, 69] on div "Cultivation Type Package Labels Template + Default Edit" at bounding box center [482, 87] width 593 height 38
click at [666, 132] on icon at bounding box center [666, 132] width 6 height 8
click at [706, 131] on icon at bounding box center [705, 131] width 8 height 0
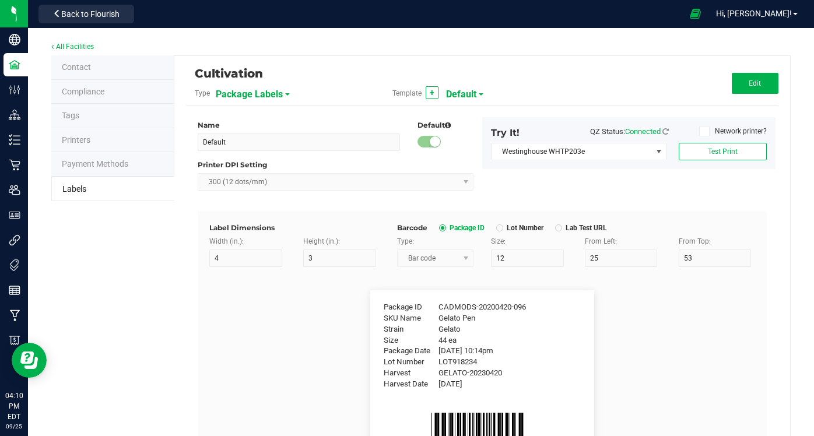
click at [0, 0] on input "Network printer?" at bounding box center [0, 0] width 0 height 0
click at [656, 149] on span "NO DATA FOUND" at bounding box center [658, 151] width 9 height 9
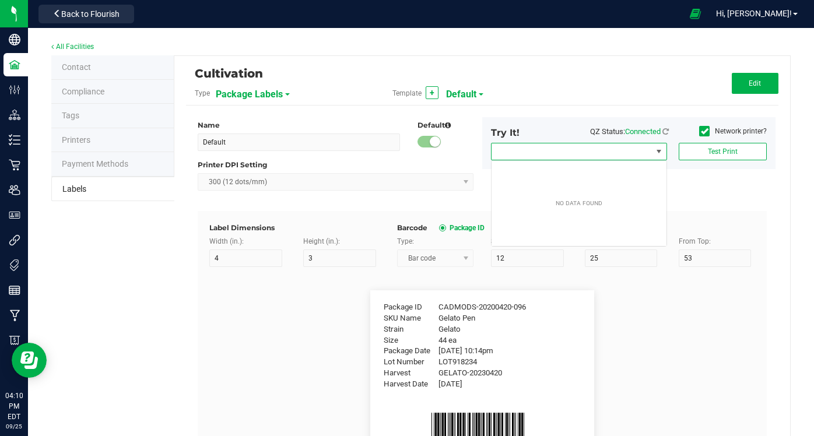
scroll to position [17, 176]
click at [656, 149] on span "NO DATA FOUND" at bounding box center [658, 151] width 9 height 9
click at [649, 131] on span "Connected" at bounding box center [643, 131] width 36 height 9
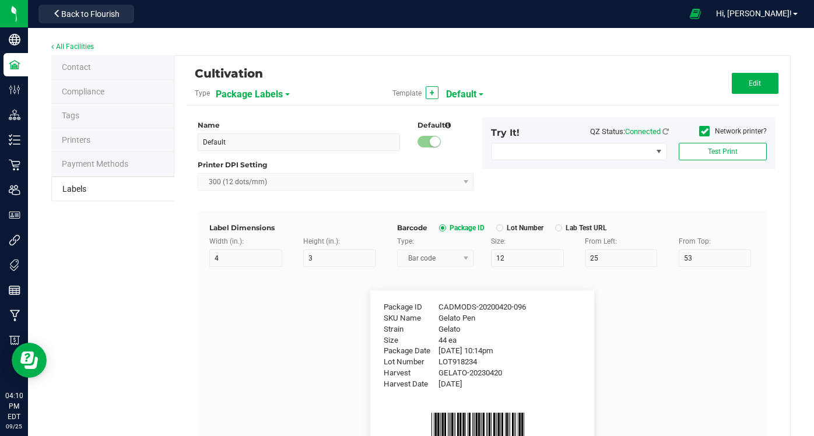
click at [709, 129] on span at bounding box center [704, 131] width 10 height 10
click at [0, 0] on input "Network printer?" at bounding box center [0, 0] width 0 height 0
click at [572, 150] on span "Canon TS8300 series" at bounding box center [572, 151] width 160 height 16
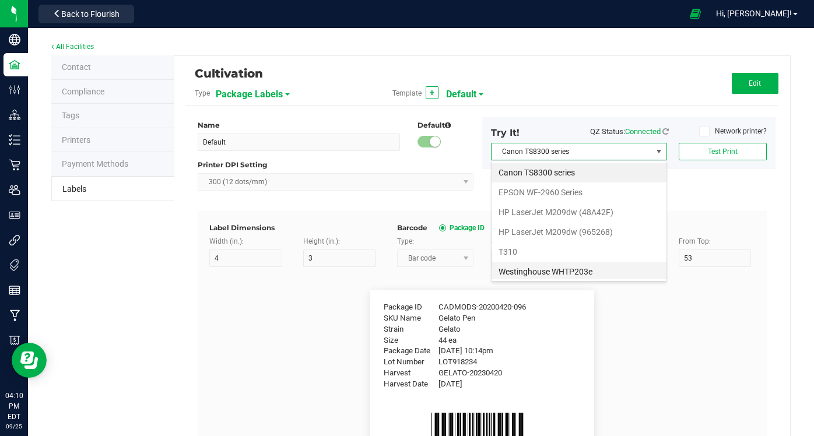
click at [520, 271] on WHTP203e "Westinghouse WHTP203e" at bounding box center [579, 272] width 175 height 20
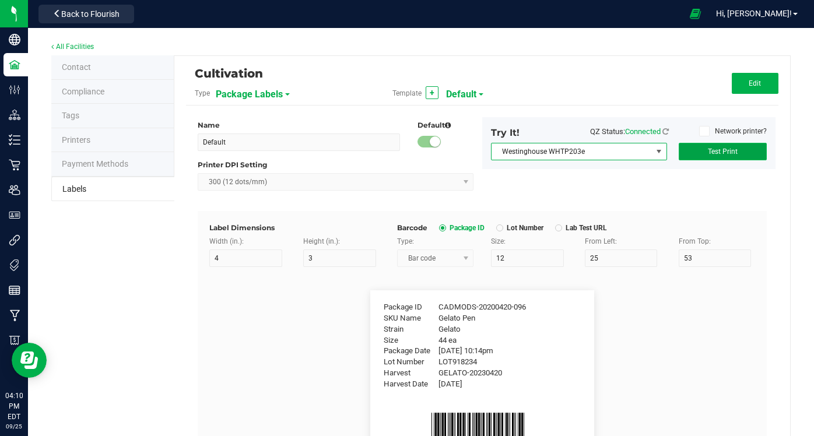
click at [733, 149] on span "Test Print" at bounding box center [723, 152] width 30 height 8
click at [366, 52] on div "All Facilities" at bounding box center [421, 48] width 740 height 16
click at [600, 148] on span "Westinghouse WHTP203e" at bounding box center [572, 151] width 160 height 16
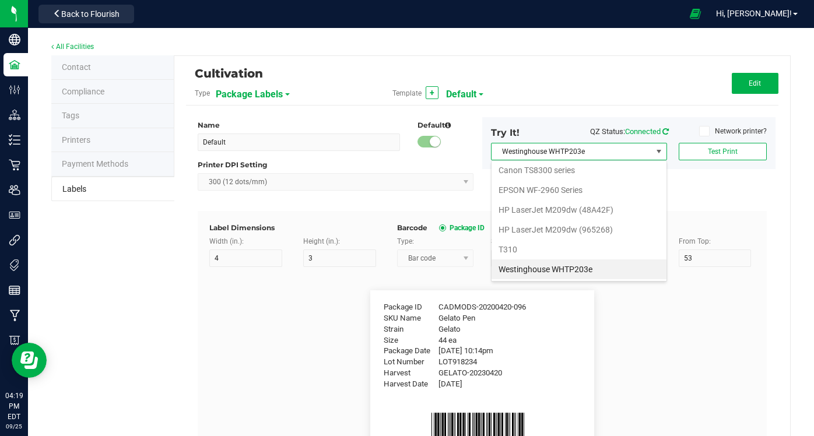
click at [667, 131] on icon at bounding box center [666, 132] width 6 height 8
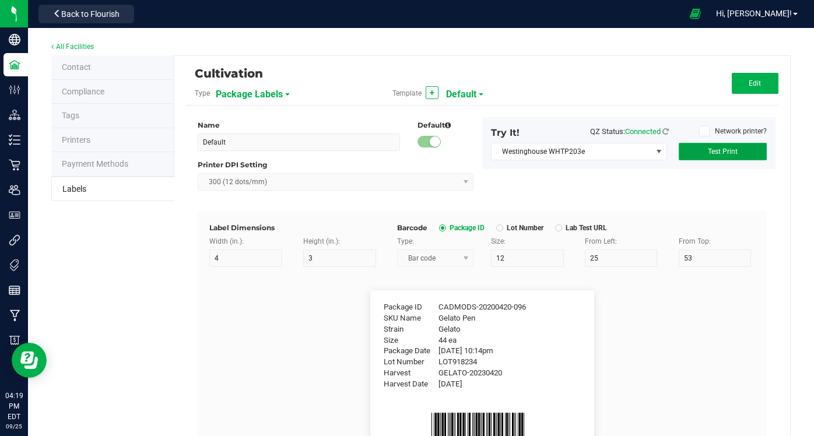
click at [707, 155] on button "Test Print" at bounding box center [723, 151] width 88 height 17
click at [729, 153] on span "Test Print" at bounding box center [723, 152] width 30 height 8
click at [667, 128] on icon at bounding box center [666, 132] width 6 height 8
click at [611, 153] on span "Westinghouse WHTP203e" at bounding box center [572, 151] width 160 height 16
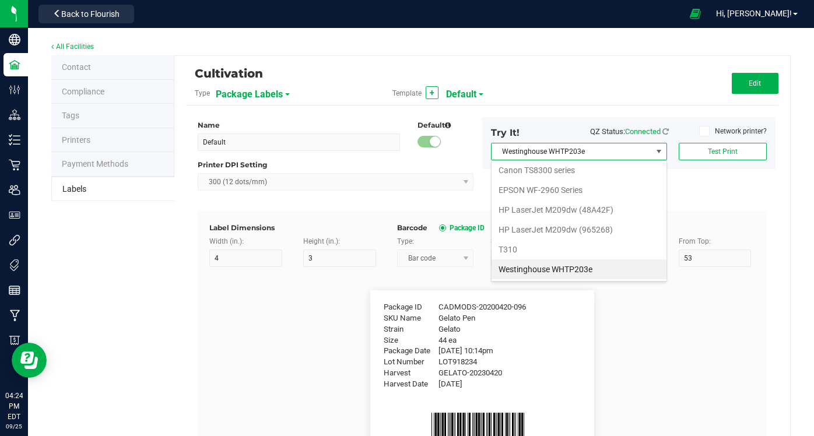
click at [575, 270] on WHTP203e "Westinghouse WHTP203e" at bounding box center [579, 270] width 175 height 20
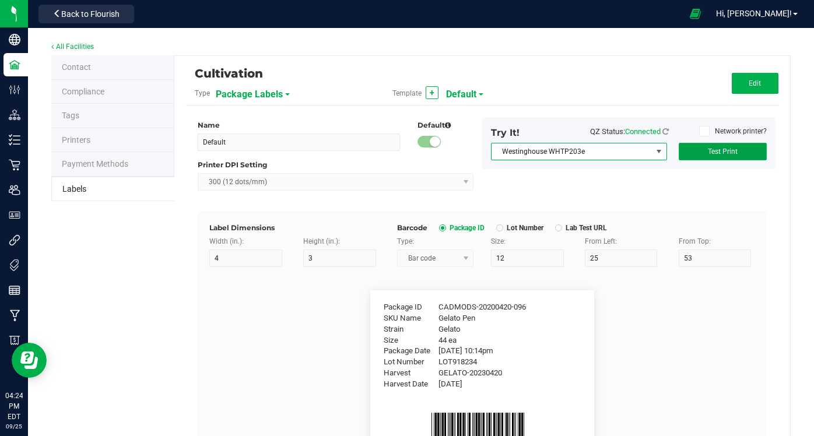
click at [734, 148] on span "Test Print" at bounding box center [723, 152] width 30 height 8
click at [144, 292] on div "Contact Compliance Tags Printers Payment Methods Labels Cultivation Type Packag…" at bounding box center [421, 380] width 740 height 650
click at [607, 141] on div "Try It! QZ Status: Connected" at bounding box center [579, 134] width 195 height 17
click at [611, 150] on span "Westinghouse WHTP203e" at bounding box center [572, 151] width 160 height 16
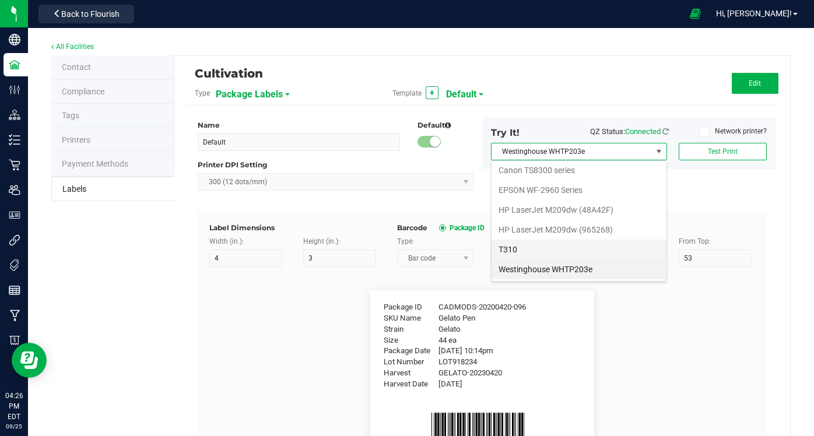
scroll to position [42, 0]
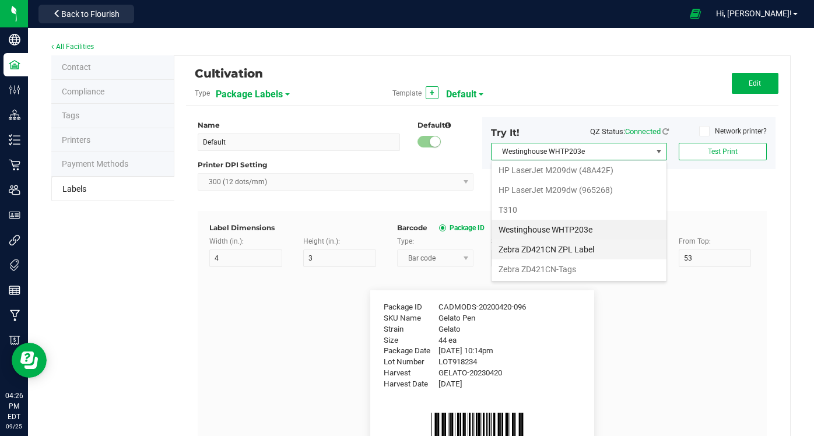
click at [542, 248] on Label "Zebra ZD421CN ZPL Label" at bounding box center [579, 250] width 175 height 20
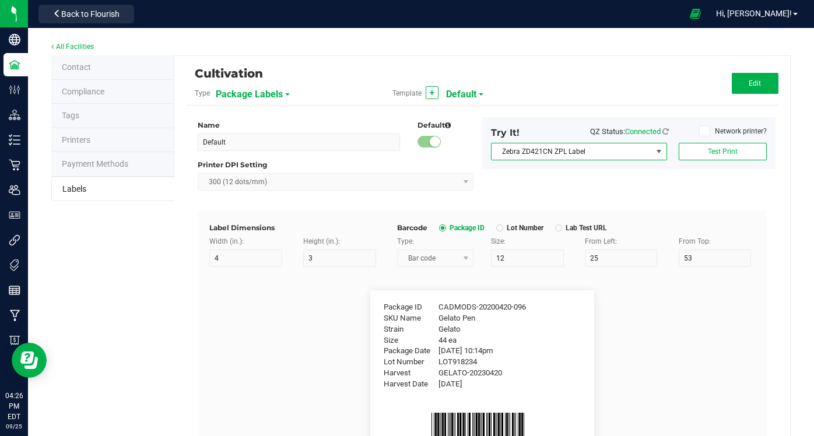
click at [554, 177] on div "Name Default Default Printer DPI Setting 300 (12 dots/mm) Try It! QZ Status: Co…" at bounding box center [482, 164] width 587 height 94
click at [593, 193] on div "Name Default Default Printer DPI Setting 300 (12 dots/mm) Try It! QZ Status: Co…" at bounding box center [482, 164] width 587 height 94
click at [723, 152] on span "Test Print" at bounding box center [723, 152] width 30 height 8
click at [645, 183] on div "Name Default Default Printer DPI Setting 300 (12 dots/mm) Try It! QZ Status: Co…" at bounding box center [482, 164] width 587 height 94
click at [530, 177] on div "Name Default Default Printer DPI Setting 300 (12 dots/mm) Try It! QZ Status: Co…" at bounding box center [482, 164] width 587 height 94
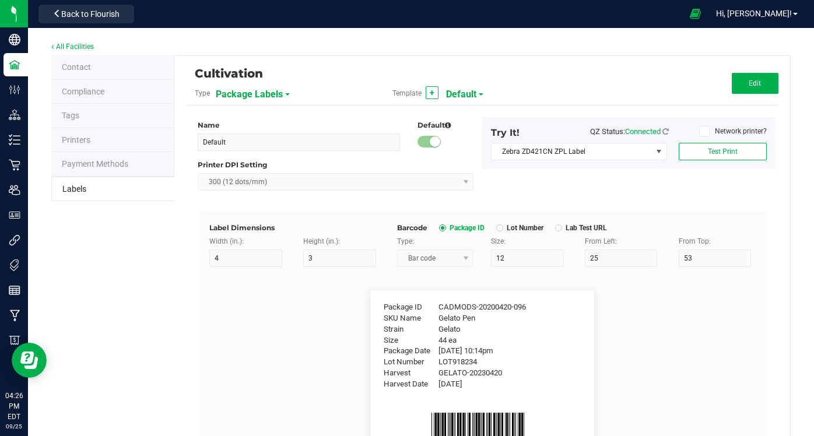
click at [542, 62] on div "Cultivation Type Package Labels Template + Default Edit Name Default Default Pr…" at bounding box center [482, 380] width 616 height 649
click at [507, 39] on div "All Facilities Contact Compliance Tags Printers Payment Methods Labels Cultivat…" at bounding box center [421, 372] width 786 height 689
click at [627, 148] on span "Zebra ZD421CN ZPL Label" at bounding box center [572, 151] width 160 height 16
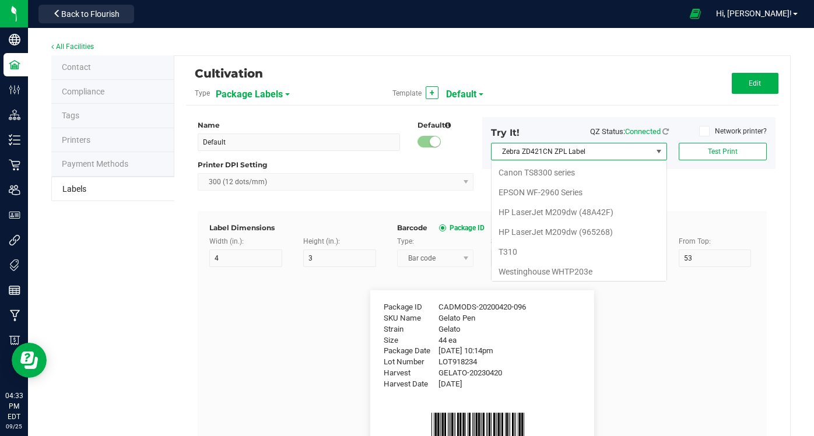
scroll to position [22, 0]
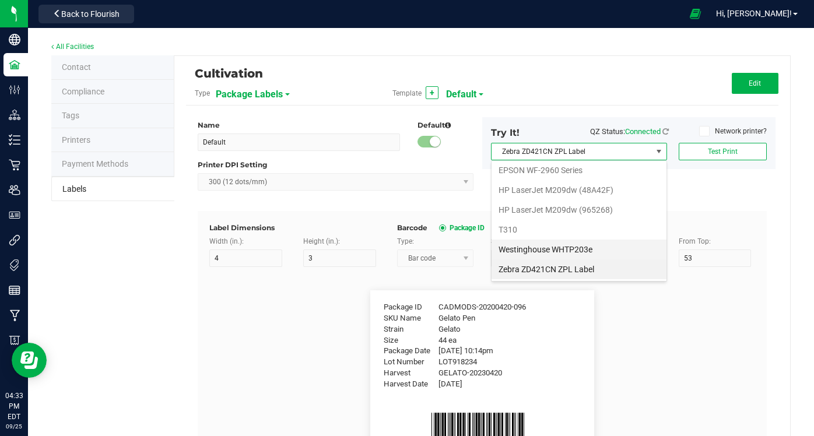
click at [538, 250] on WHTP203e "Westinghouse WHTP203e" at bounding box center [579, 250] width 175 height 20
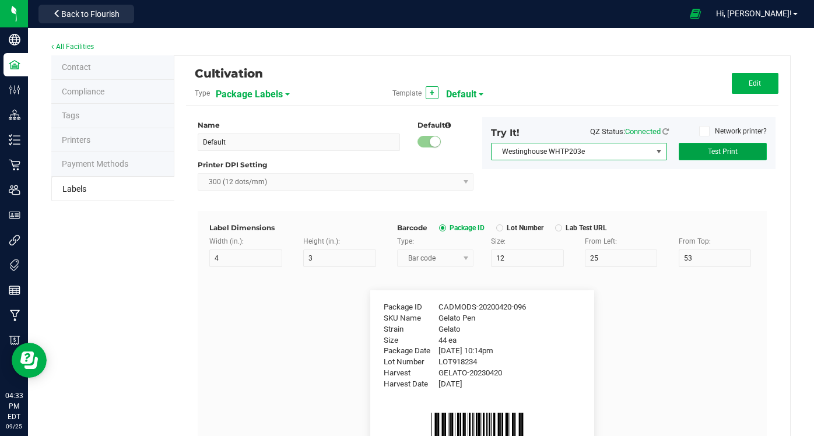
click at [722, 155] on span "Test Print" at bounding box center [723, 152] width 30 height 8
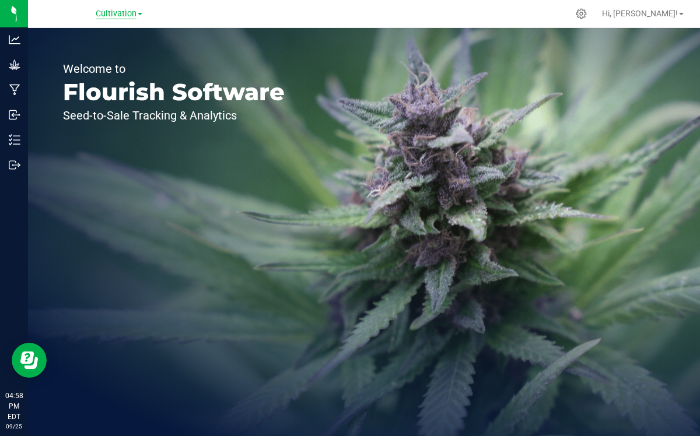
click at [127, 13] on span "Cultivation" at bounding box center [116, 14] width 41 height 10
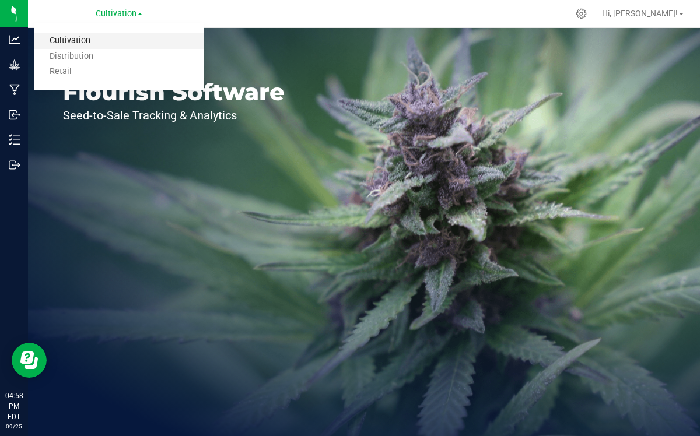
click at [63, 37] on link "Cultivation" at bounding box center [119, 41] width 170 height 16
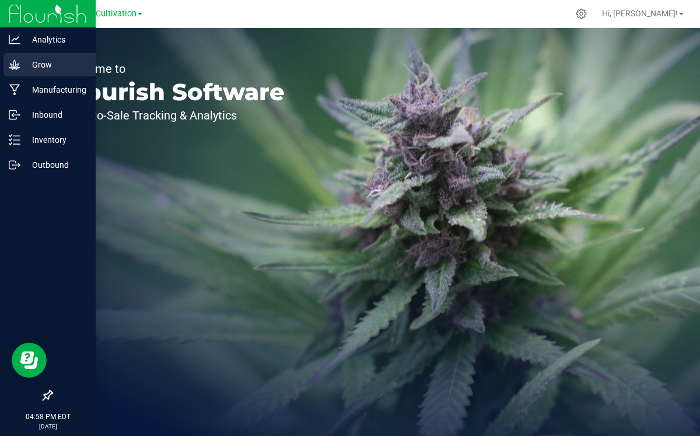
click at [45, 63] on p "Grow" at bounding box center [55, 65] width 70 height 14
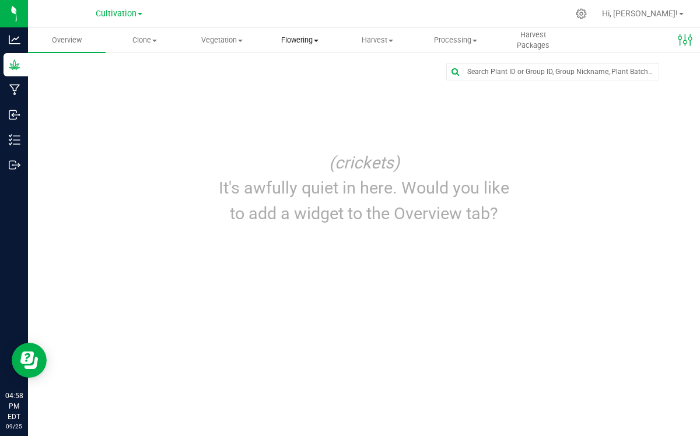
click at [313, 40] on span "Flowering" at bounding box center [300, 40] width 76 height 10
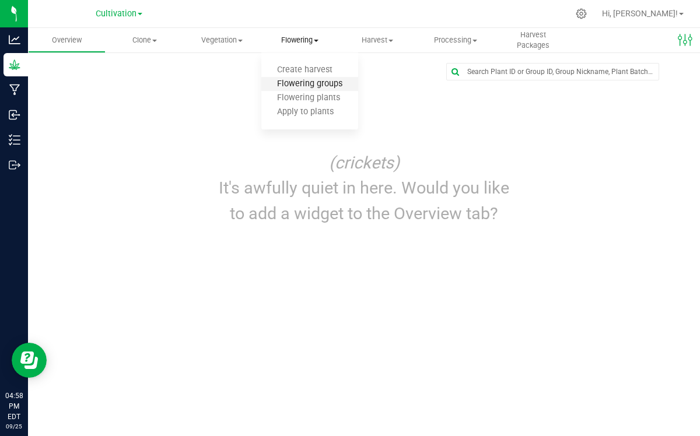
click at [295, 83] on span "Flowering groups" at bounding box center [309, 84] width 97 height 10
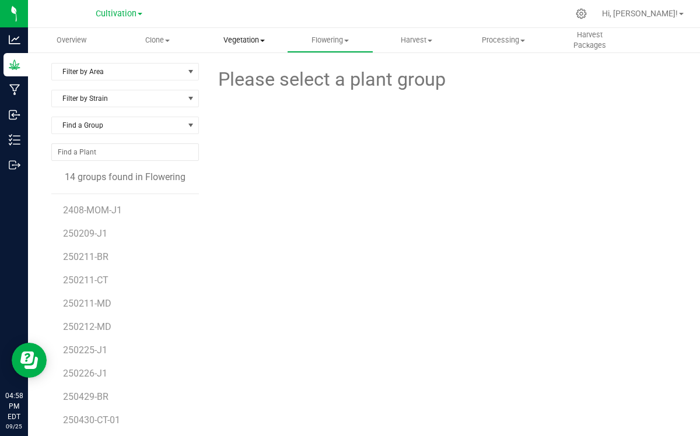
click at [264, 38] on span "Vegetation" at bounding box center [243, 40] width 85 height 10
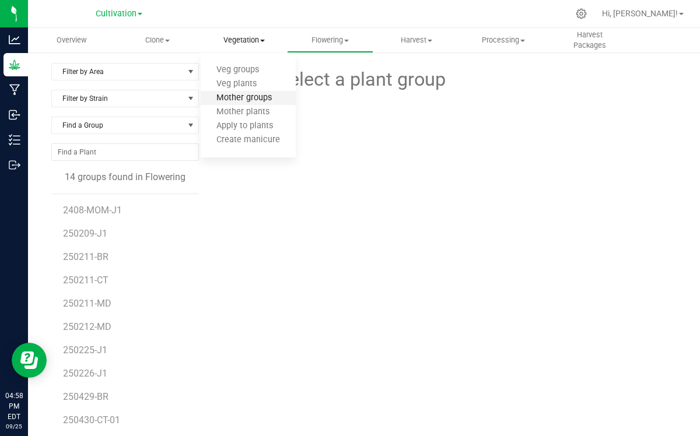
click at [242, 101] on span "Mother groups" at bounding box center [244, 98] width 87 height 10
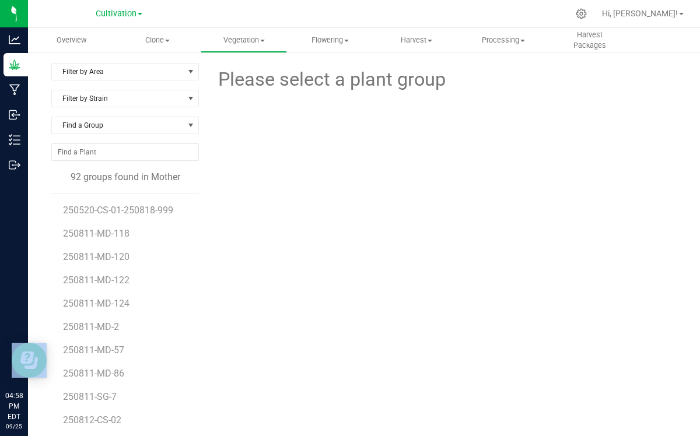
click at [439, 195] on div "Please select a plant group" at bounding box center [442, 274] width 469 height 423
